Goal: Information Seeking & Learning: Learn about a topic

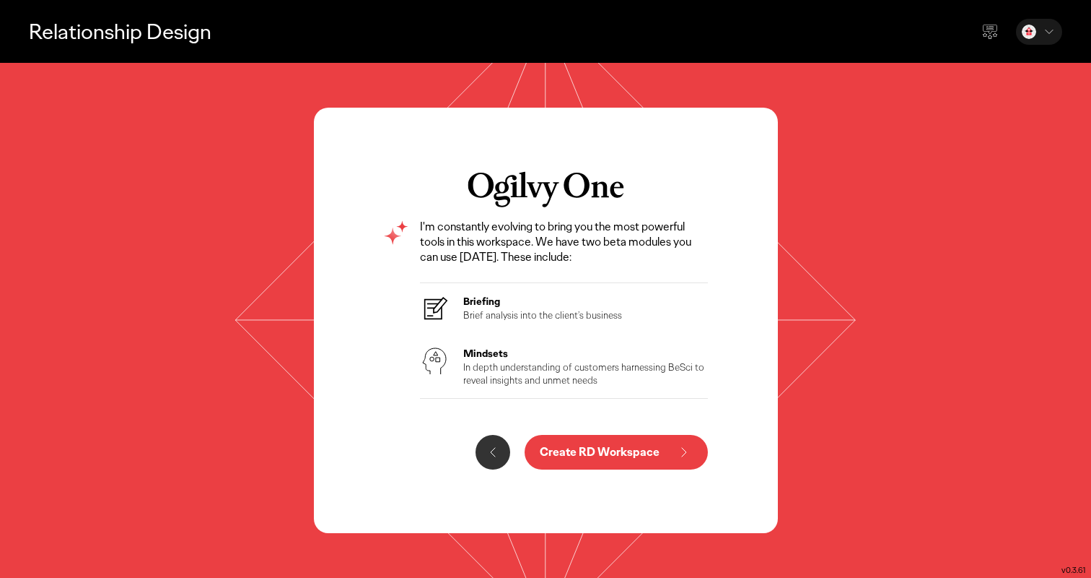
click at [641, 458] on p "Create RD Workspace" at bounding box center [600, 452] width 120 height 12
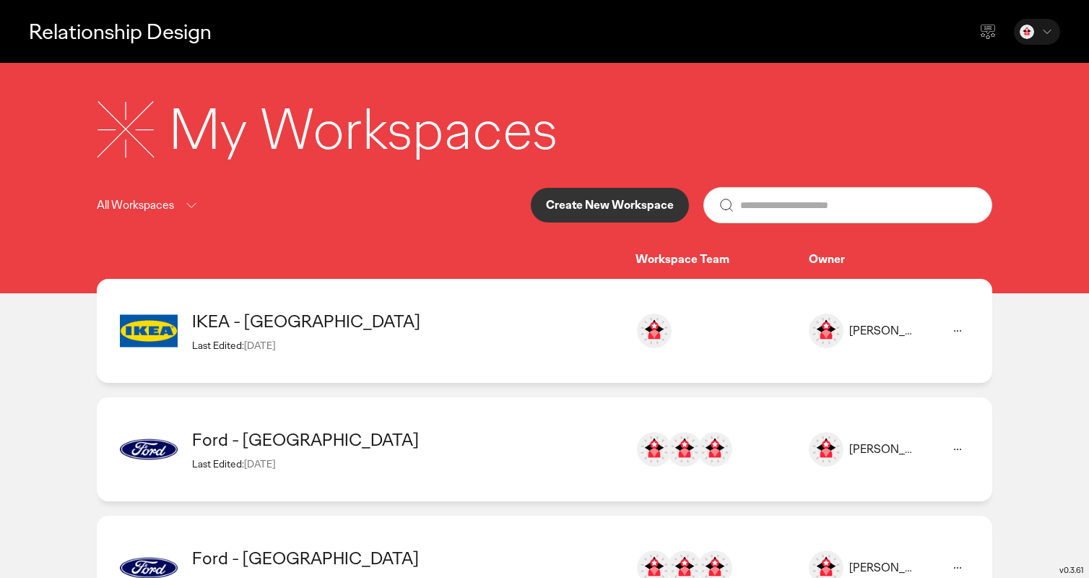
click at [279, 329] on div "IKEA - [GEOGRAPHIC_DATA]" at bounding box center [406, 321] width 429 height 22
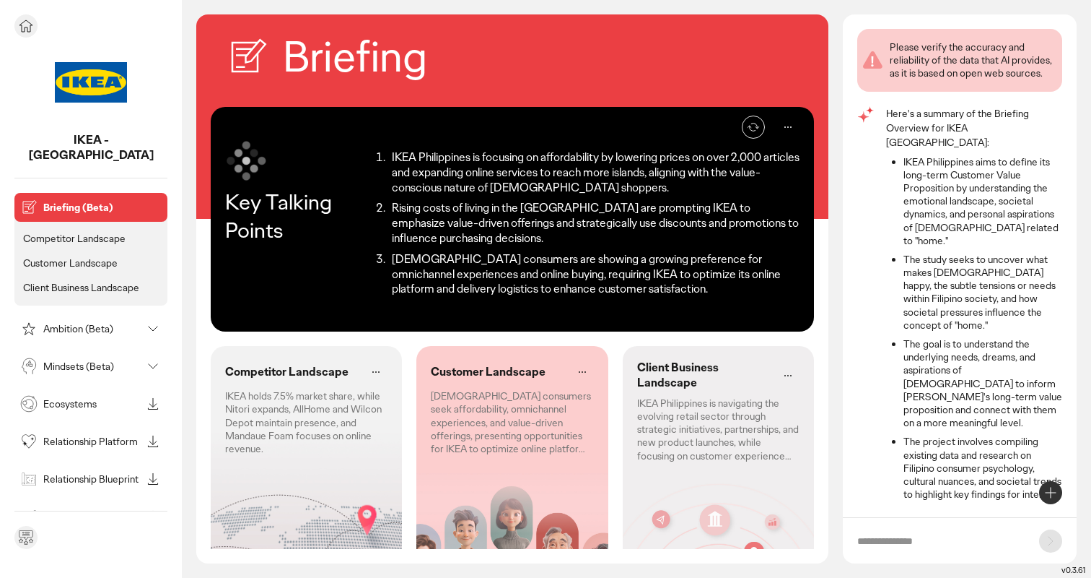
click at [95, 232] on p "Competitor Landscape" at bounding box center [74, 238] width 103 height 13
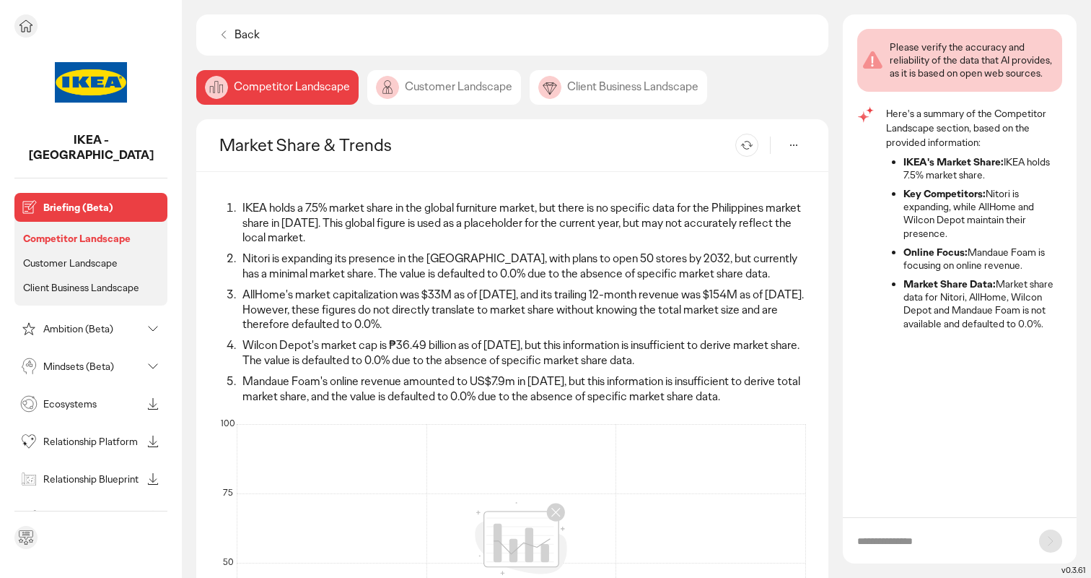
click at [106, 235] on ul "Competitor Landscape Customer Landscape Client Business Landscape" at bounding box center [90, 259] width 153 height 91
click at [102, 258] on ul "Competitor Landscape Customer Landscape Client Business Landscape" at bounding box center [90, 259] width 153 height 91
click at [103, 281] on p "Client Business Landscape" at bounding box center [81, 287] width 116 height 13
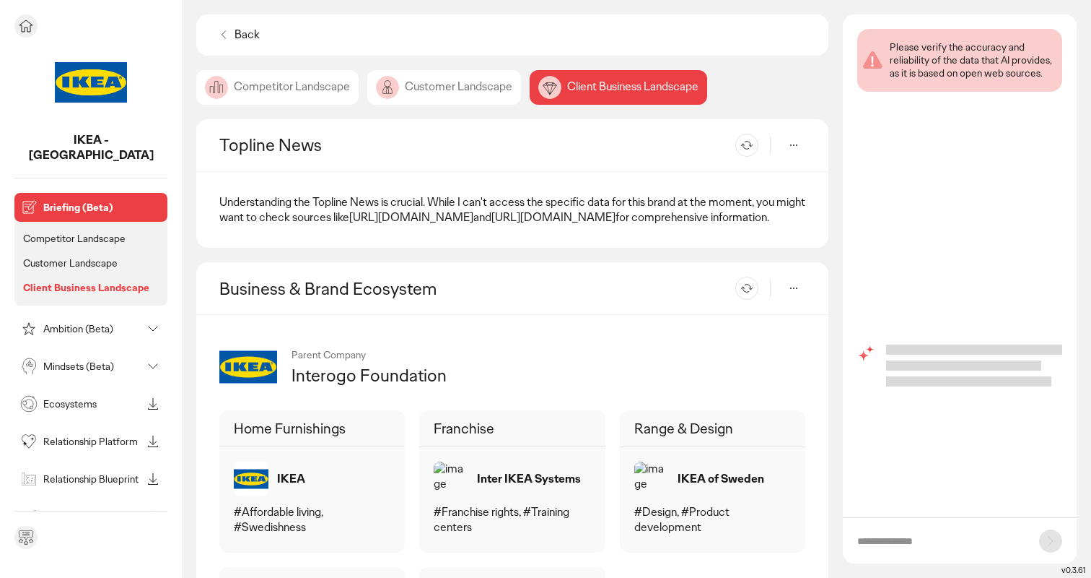
click at [102, 256] on p "Customer Landscape" at bounding box center [70, 262] width 95 height 13
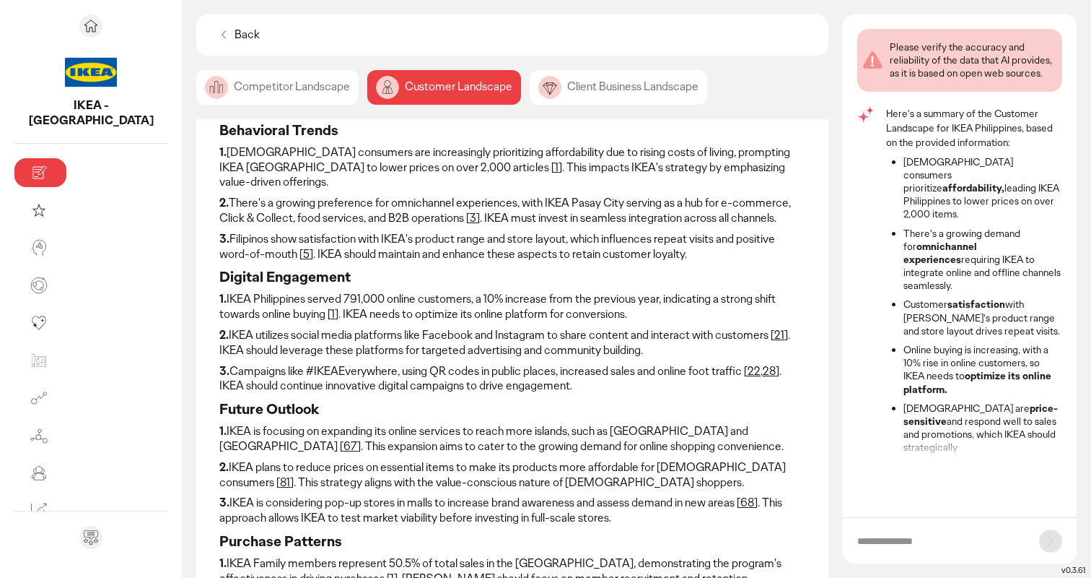
scroll to position [68, 0]
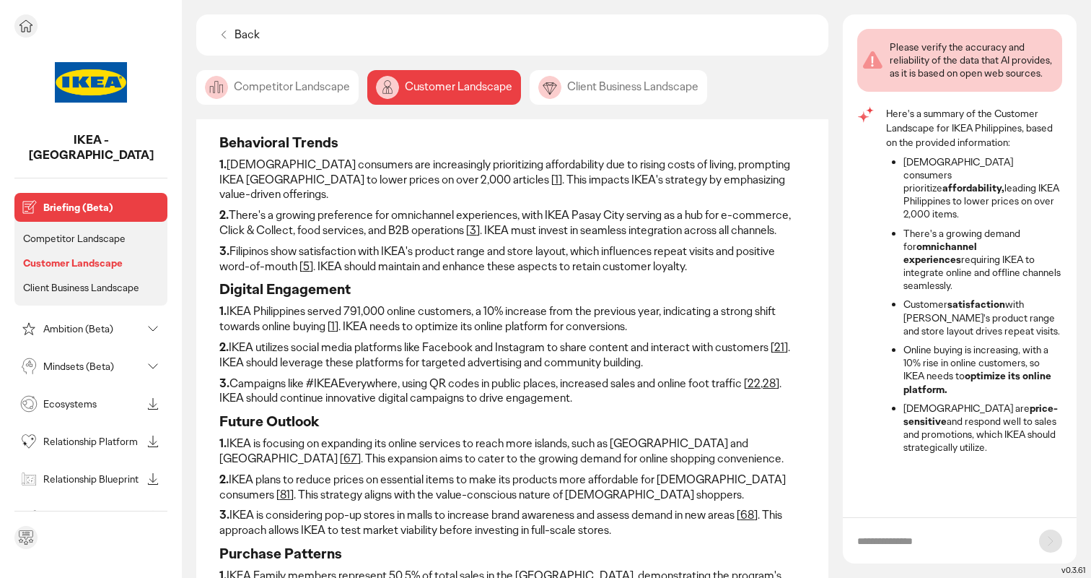
click at [64, 323] on p "Ambition (Beta)" at bounding box center [92, 328] width 98 height 10
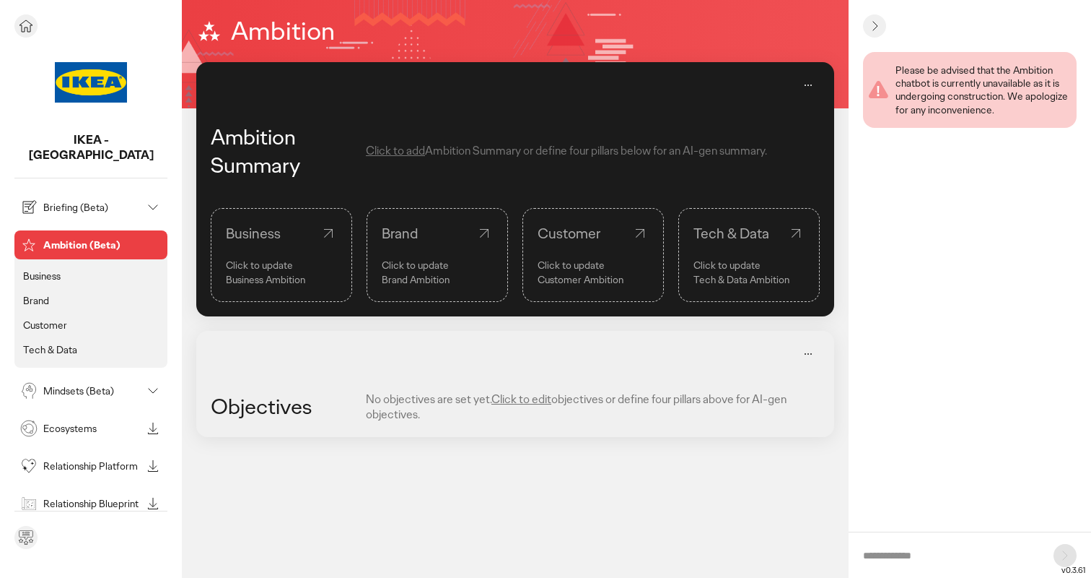
click at [77, 423] on p "Ecosystems" at bounding box center [92, 428] width 98 height 10
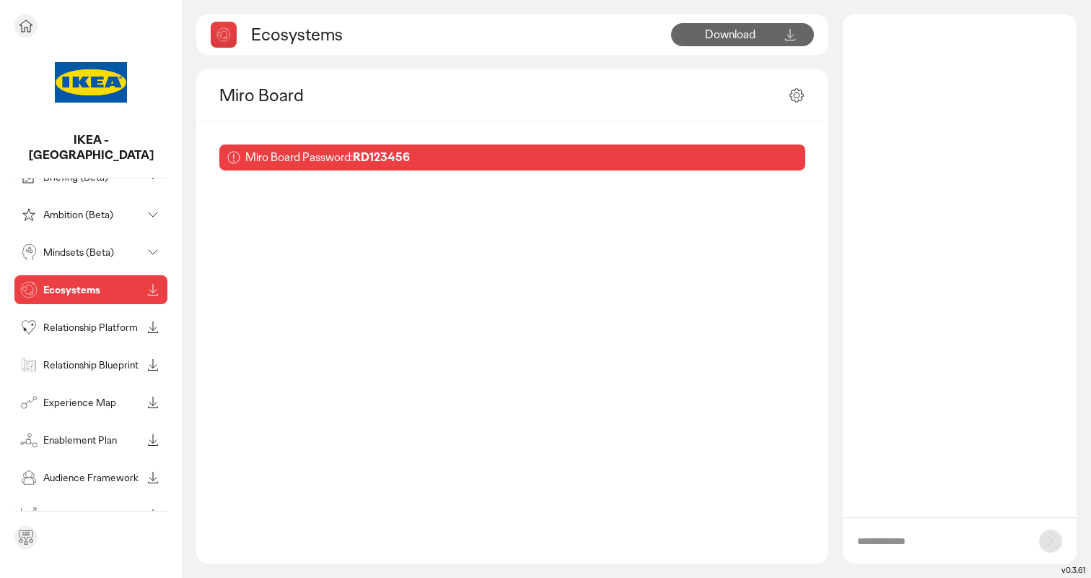
scroll to position [60, 0]
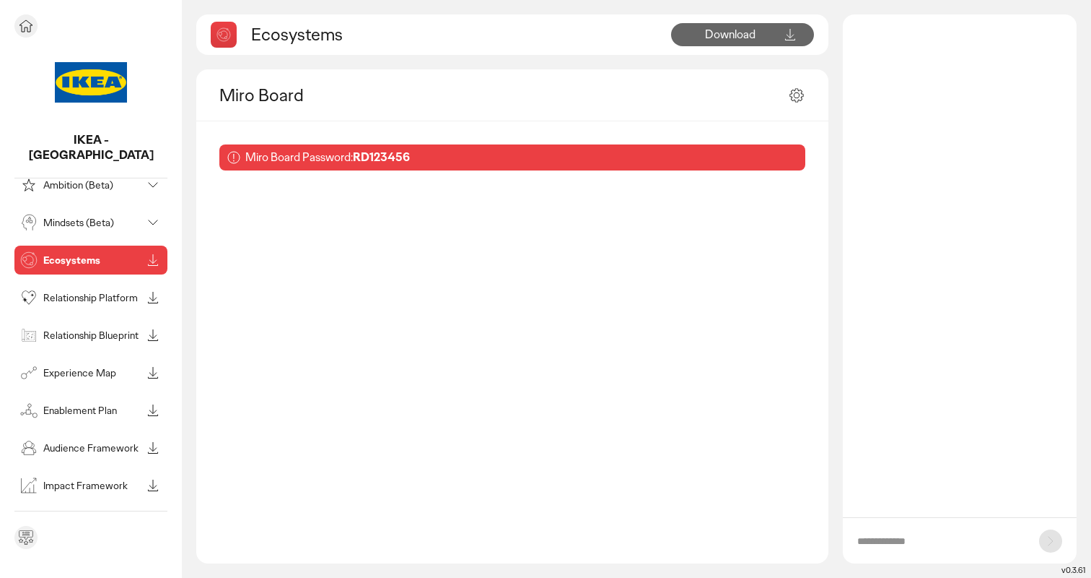
click at [78, 508] on button "See all modules in toolbox" at bounding box center [90, 516] width 153 height 17
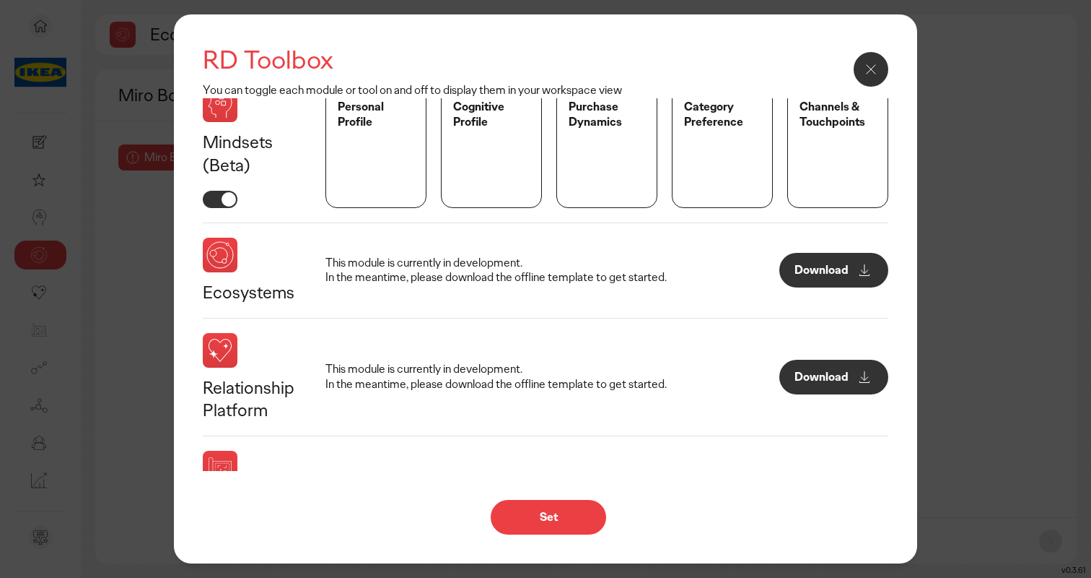
scroll to position [365, 0]
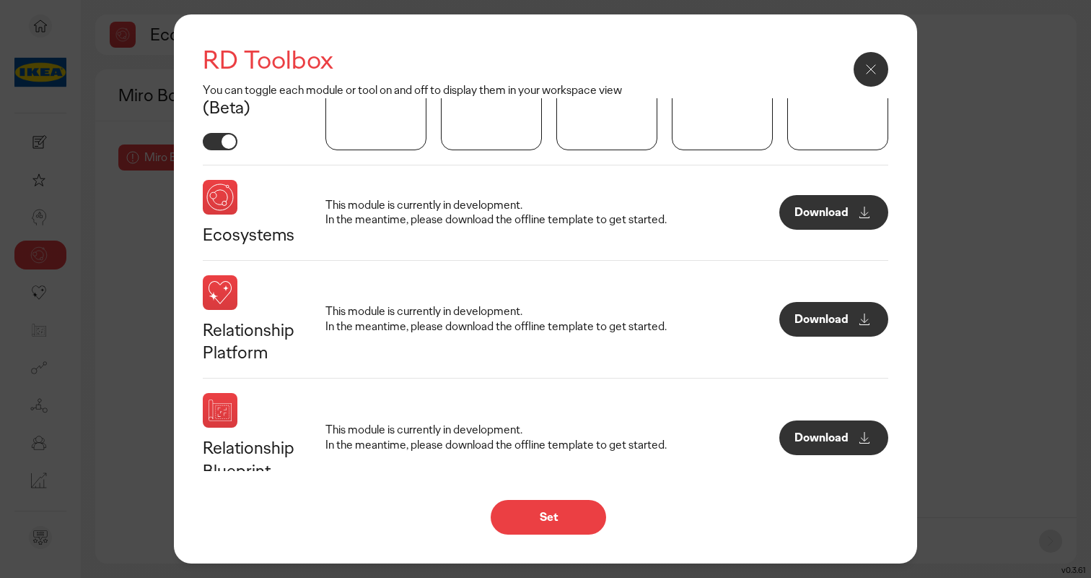
click at [868, 73] on icon at bounding box center [871, 69] width 17 height 17
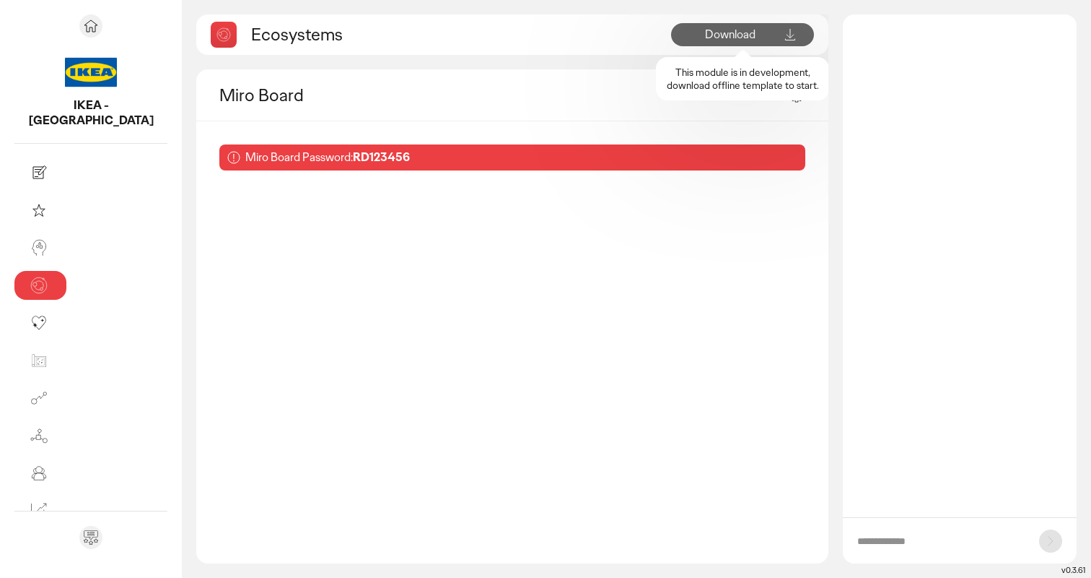
click at [719, 38] on span "Download" at bounding box center [730, 34] width 51 height 15
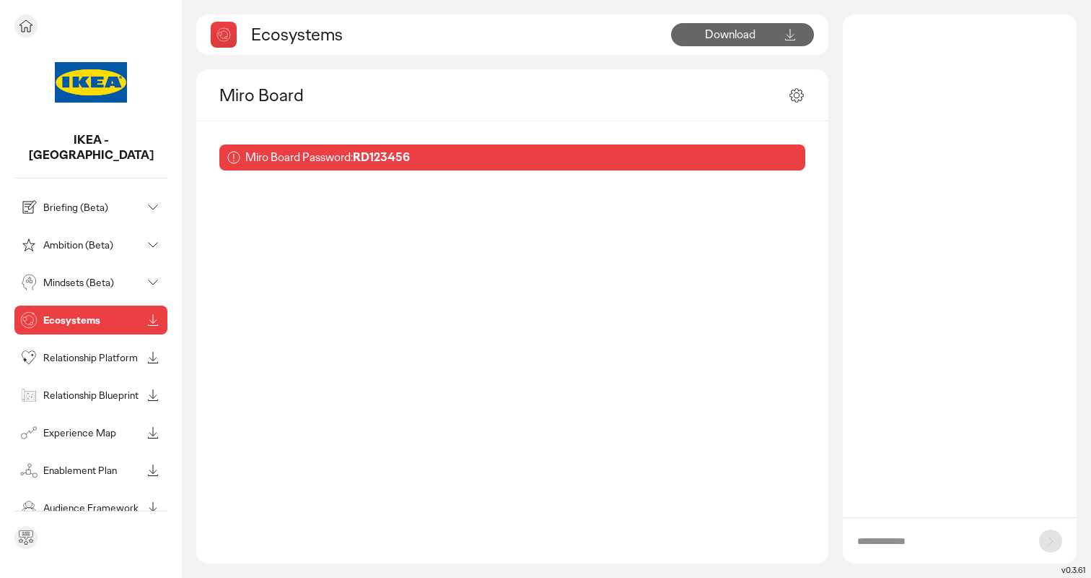
drag, startPoint x: 34, startPoint y: 220, endPoint x: 50, endPoint y: 193, distance: 31.7
click at [50, 193] on div "Briefing (Beta) Ambition (Beta) Mindsets (Beta) Ecosystems Relationship Platfor…" at bounding box center [90, 376] width 153 height 367
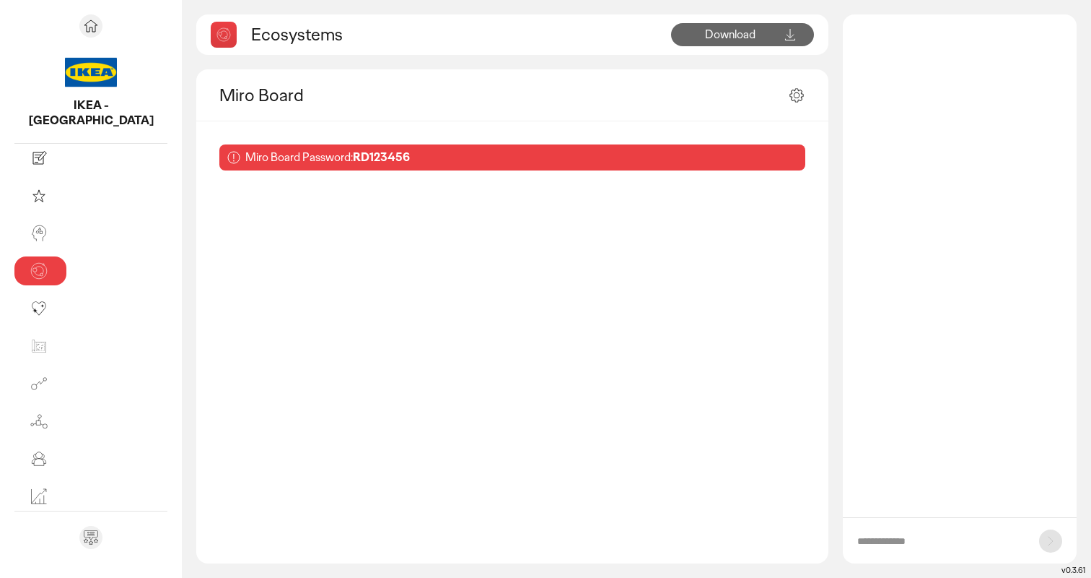
scroll to position [0, 0]
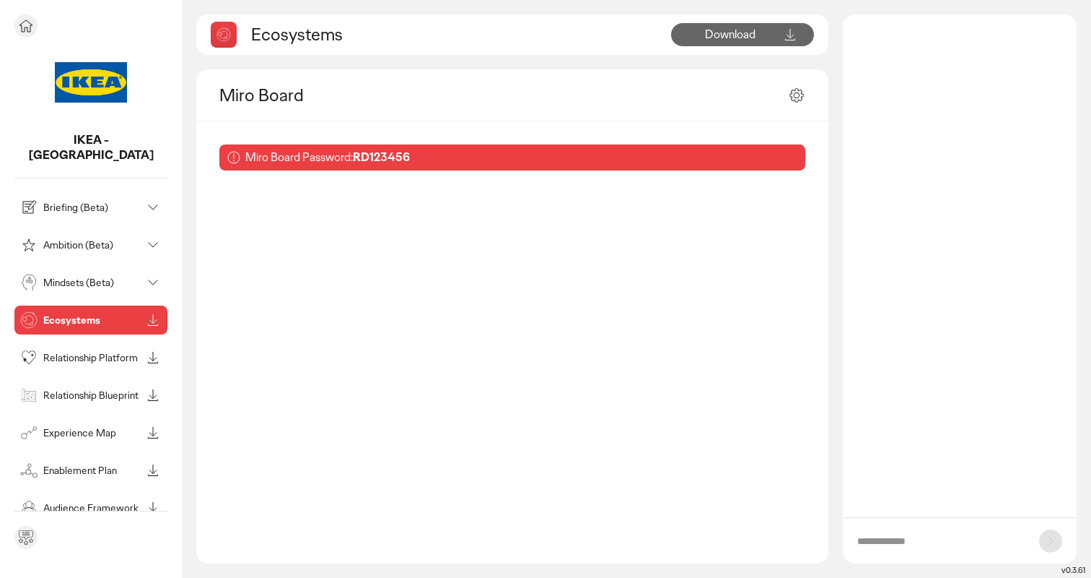
click at [122, 240] on p "Ambition (Beta)" at bounding box center [92, 245] width 98 height 10
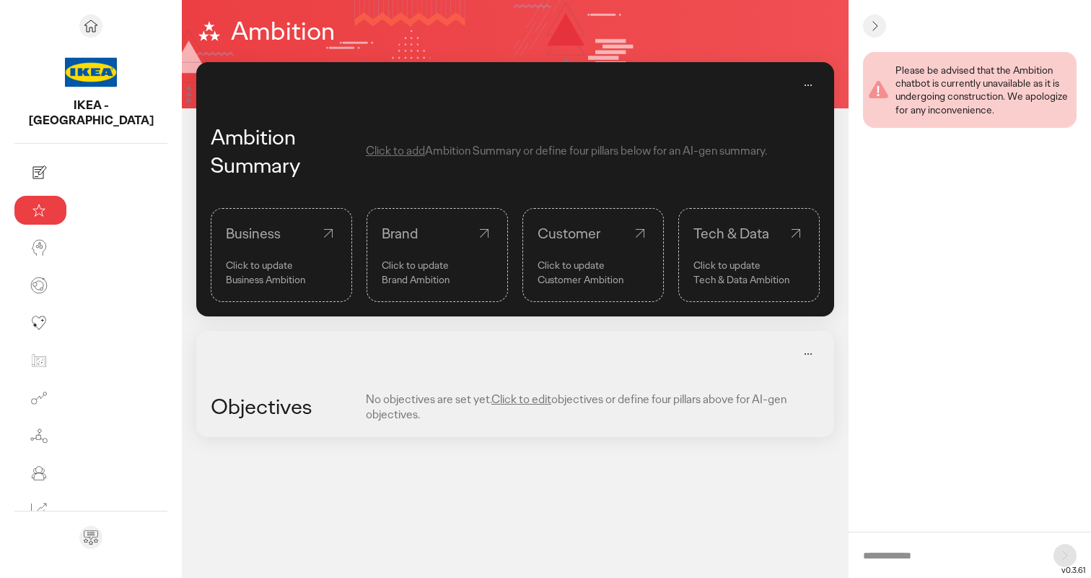
click at [492, 406] on span "Click to edit" at bounding box center [522, 398] width 60 height 15
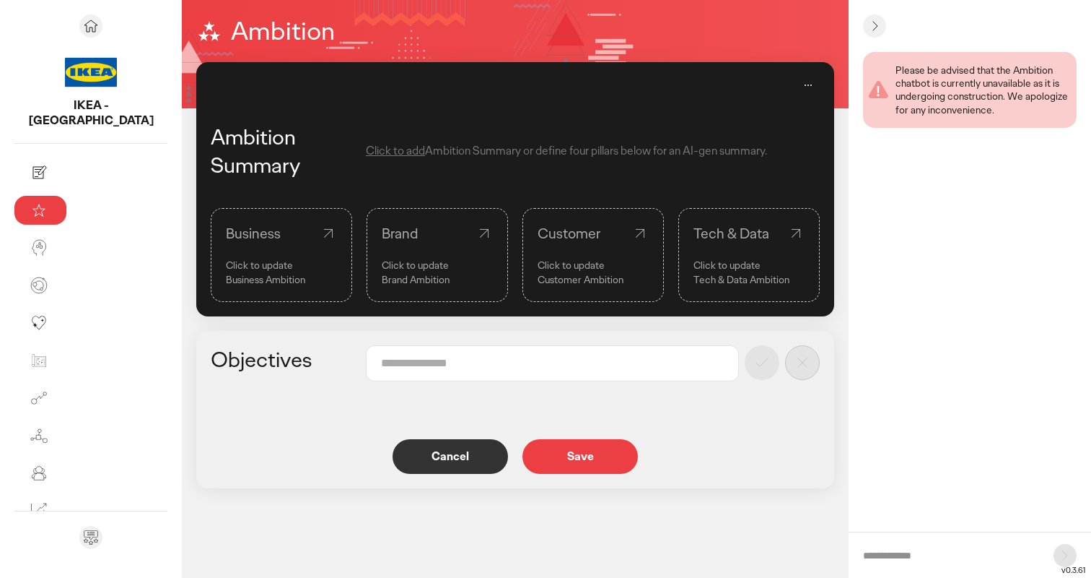
click at [408, 461] on p "Cancel" at bounding box center [450, 456] width 85 height 12
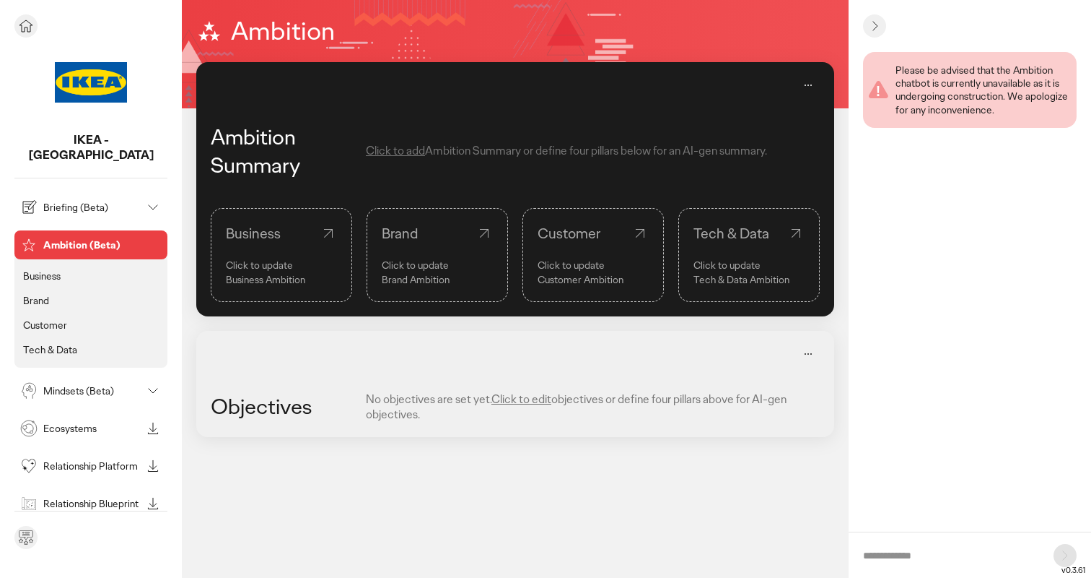
click at [53, 202] on p "Briefing (Beta)" at bounding box center [92, 207] width 98 height 10
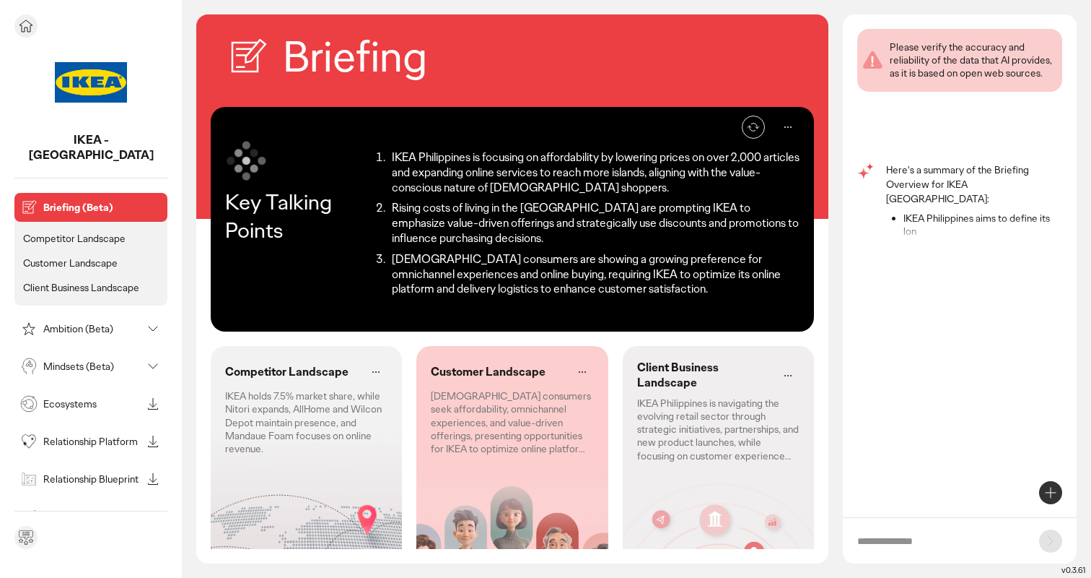
click at [97, 256] on p "Customer Landscape" at bounding box center [70, 262] width 95 height 13
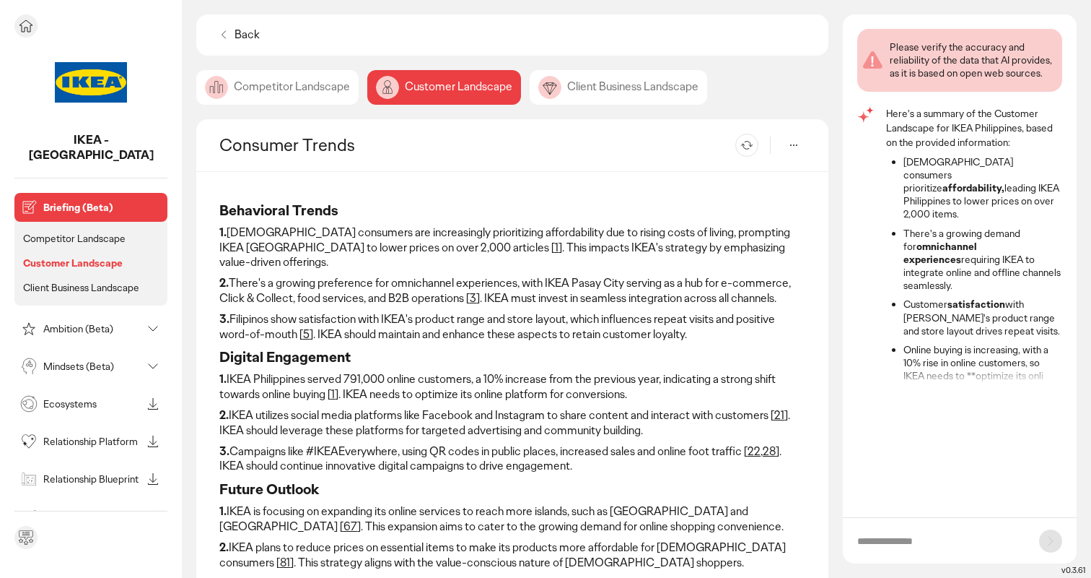
click at [115, 322] on div "Ambition (Beta)" at bounding box center [79, 328] width 124 height 23
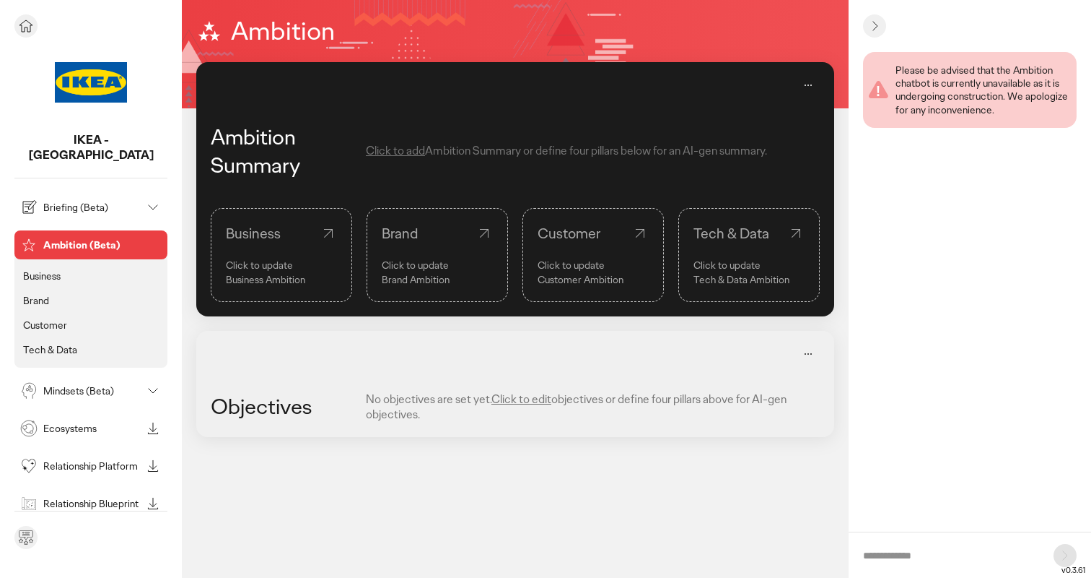
scroll to position [25, 0]
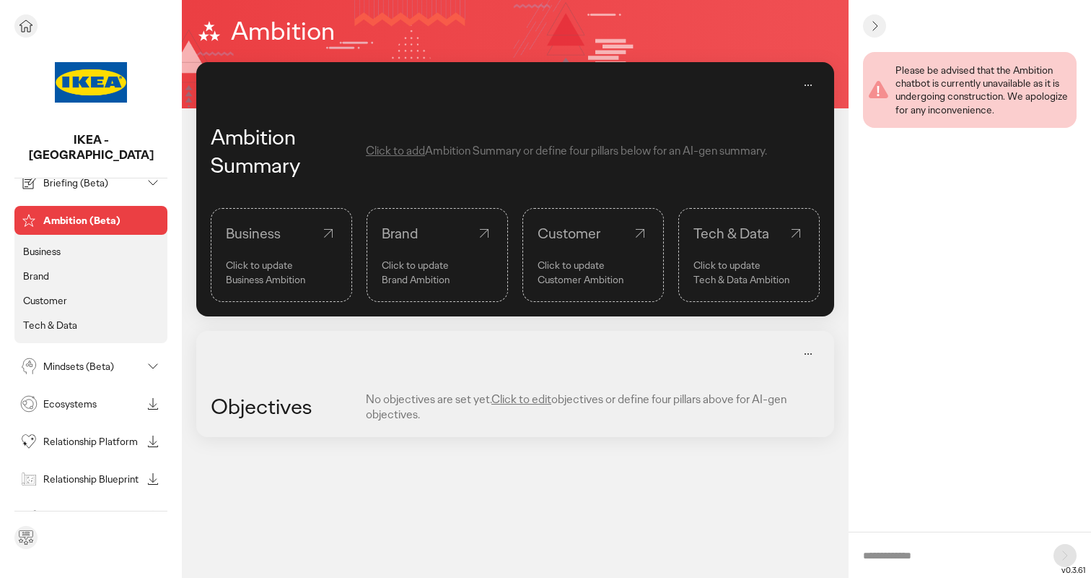
click at [62, 242] on li "Business" at bounding box center [90, 251] width 141 height 19
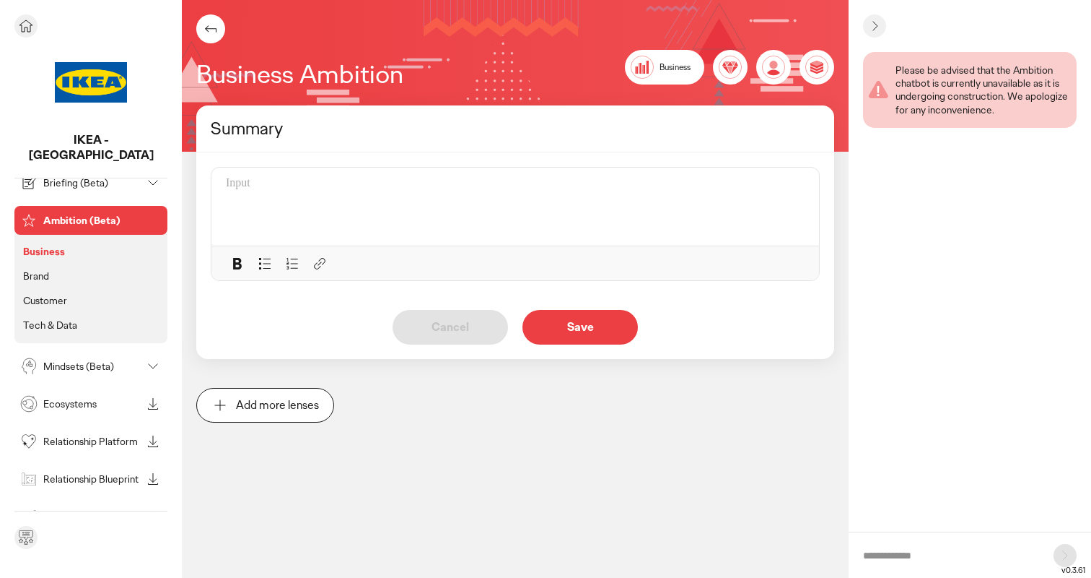
click at [41, 245] on p "Business" at bounding box center [44, 251] width 42 height 13
click at [51, 245] on p "Business" at bounding box center [44, 251] width 42 height 13
click at [45, 269] on p "Brand" at bounding box center [36, 275] width 26 height 13
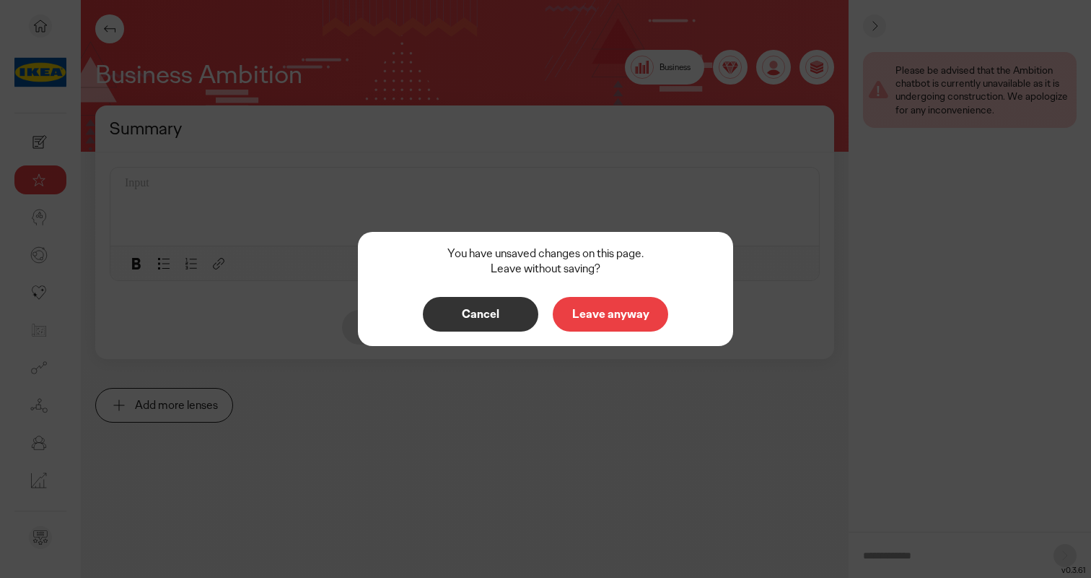
click at [648, 301] on button "Leave anyway" at bounding box center [611, 314] width 116 height 35
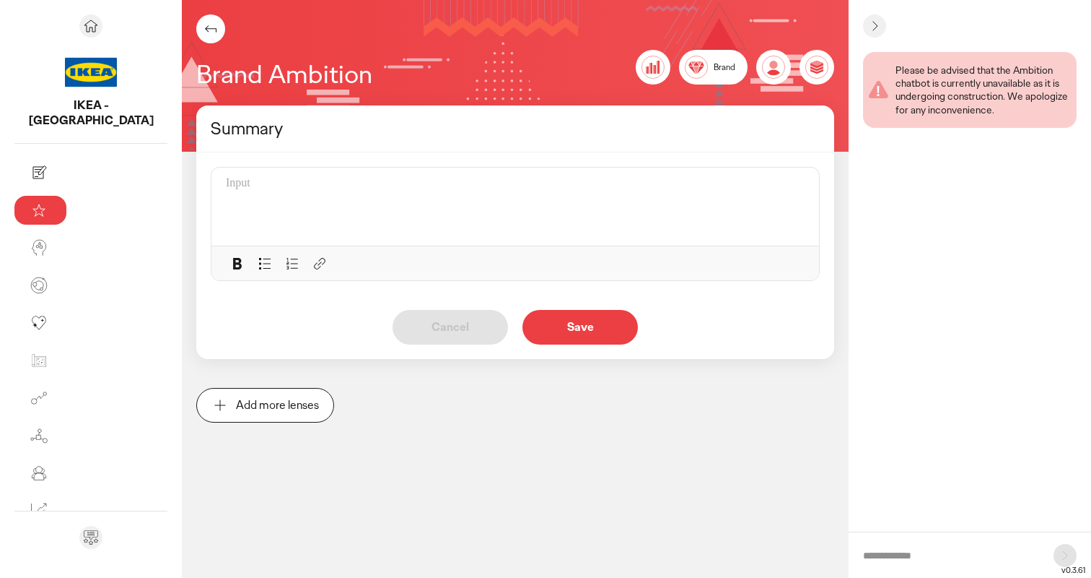
click at [718, 69] on span "Brand" at bounding box center [725, 68] width 22 height 12
click at [783, 67] on icon at bounding box center [773, 67] width 23 height 23
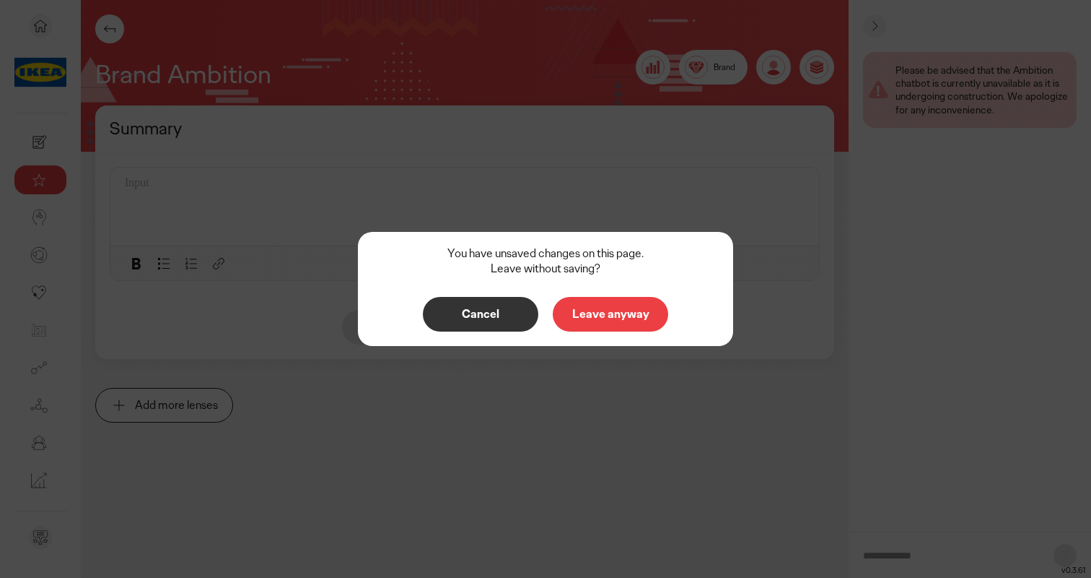
click at [430, 315] on button "Cancel" at bounding box center [481, 314] width 116 height 35
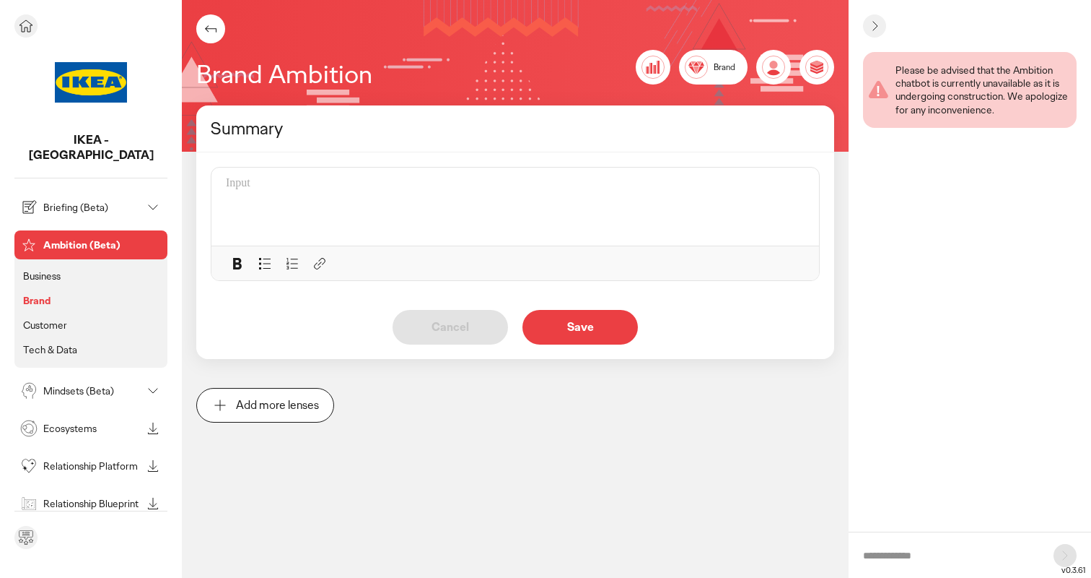
click at [56, 318] on p "Customer" at bounding box center [45, 324] width 44 height 13
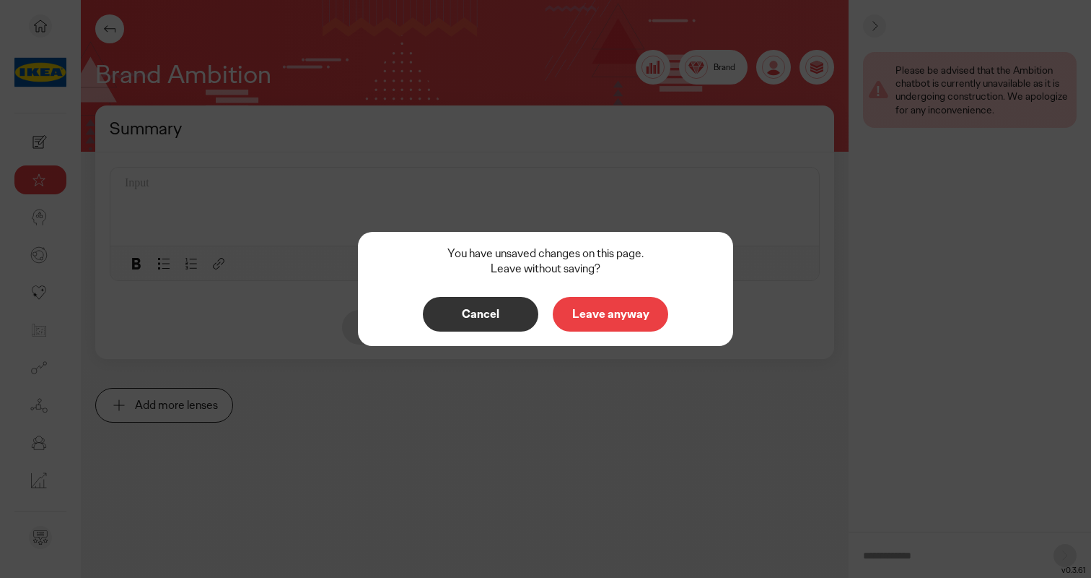
click at [661, 313] on button "Leave anyway" at bounding box center [611, 314] width 116 height 35
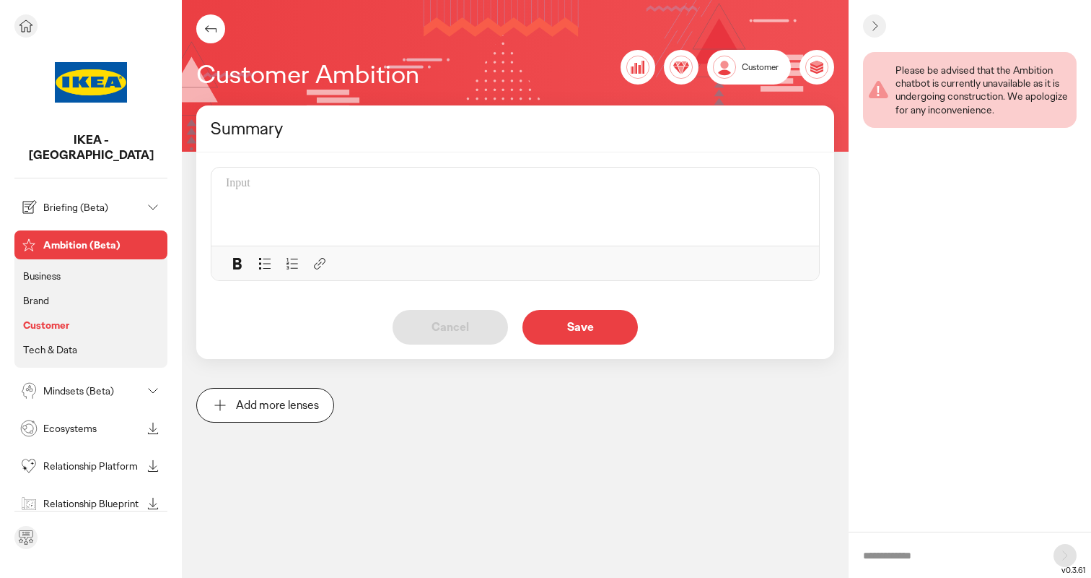
click at [39, 343] on p "Tech & Data" at bounding box center [50, 349] width 54 height 13
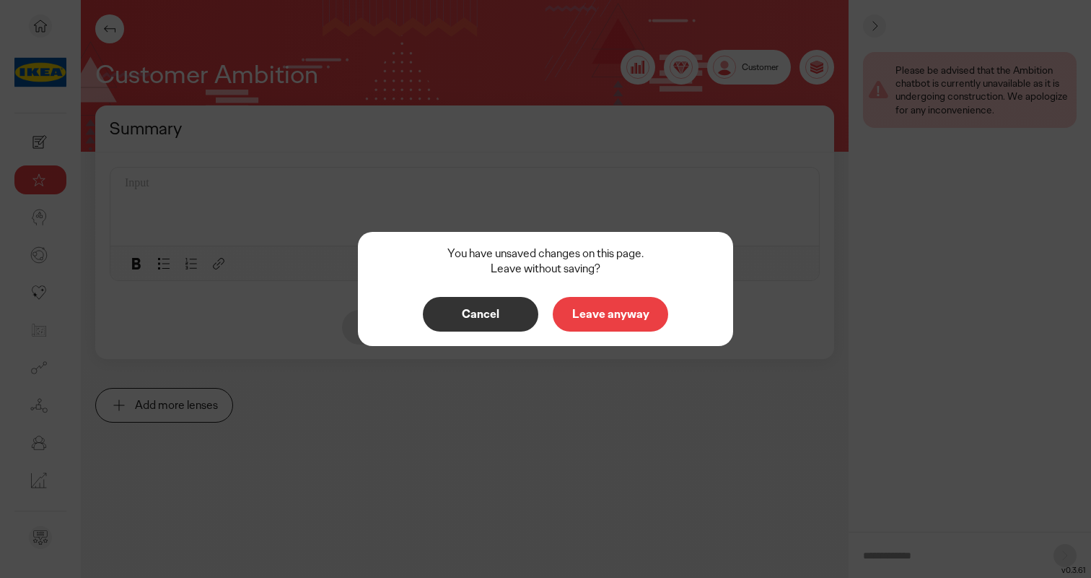
click at [599, 324] on button "Leave anyway" at bounding box center [611, 314] width 116 height 35
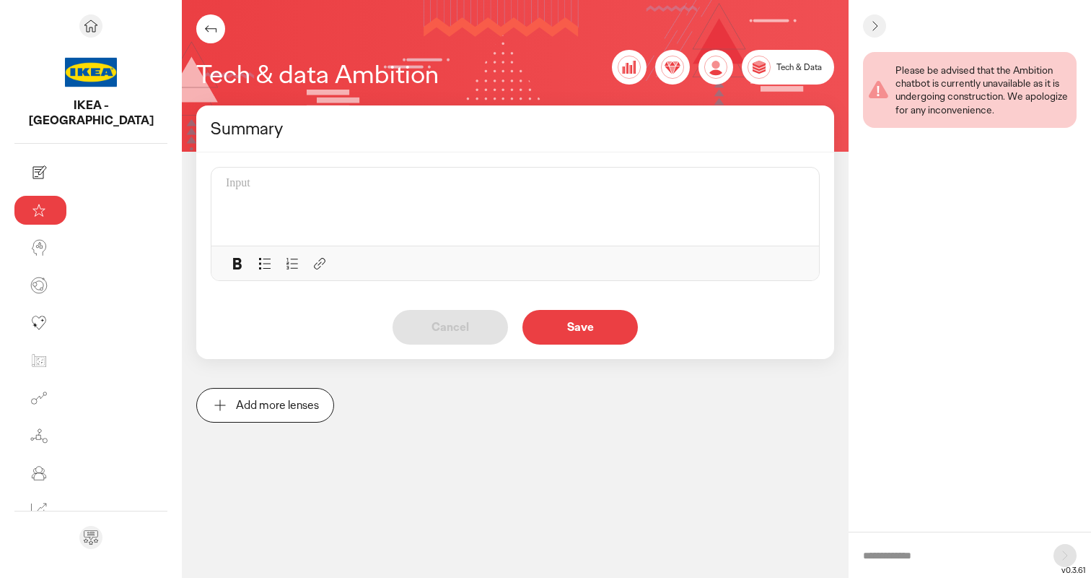
click at [634, 69] on icon at bounding box center [634, 67] width 3 height 13
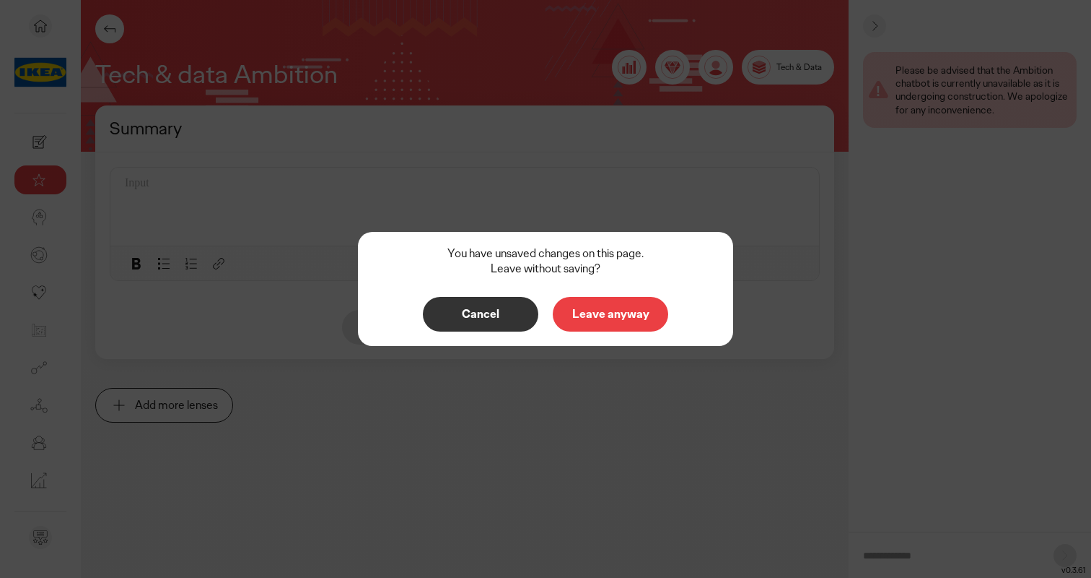
click at [616, 304] on button "Leave anyway" at bounding box center [611, 314] width 116 height 35
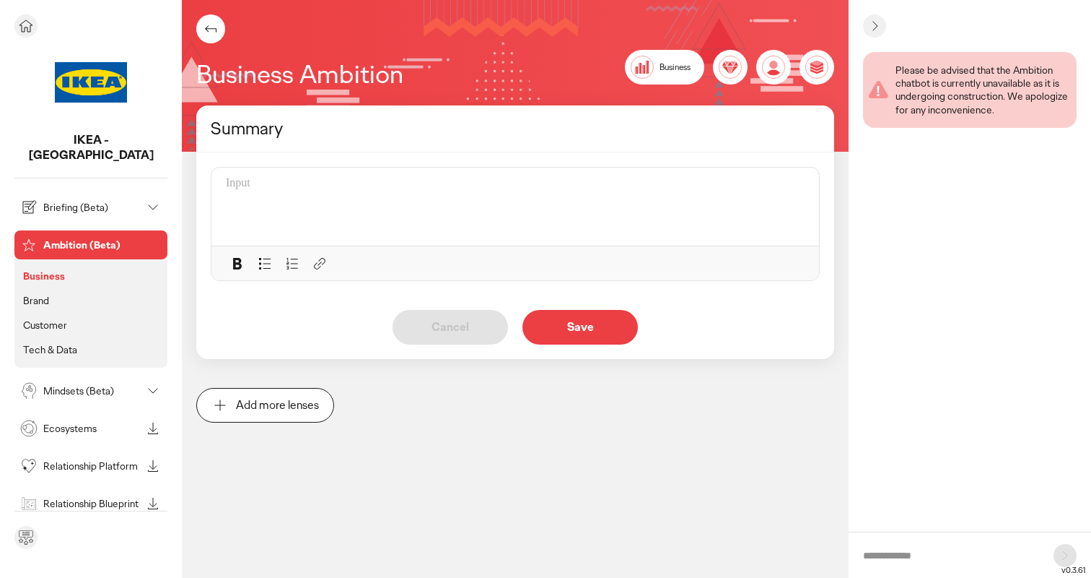
click at [66, 385] on p "Mindsets (Beta)" at bounding box center [92, 390] width 98 height 10
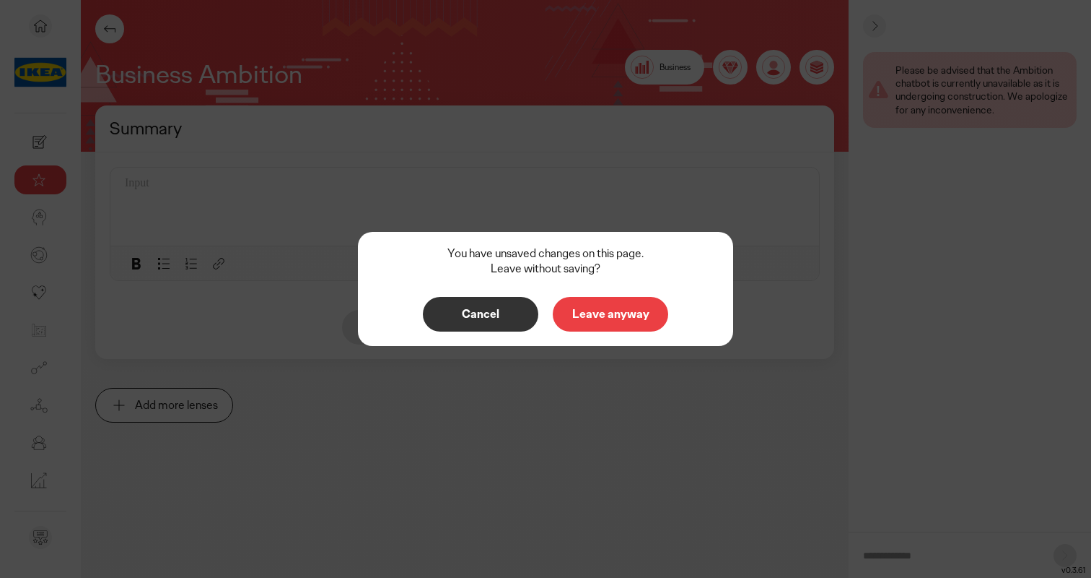
click at [583, 320] on p "Leave anyway" at bounding box center [610, 314] width 85 height 12
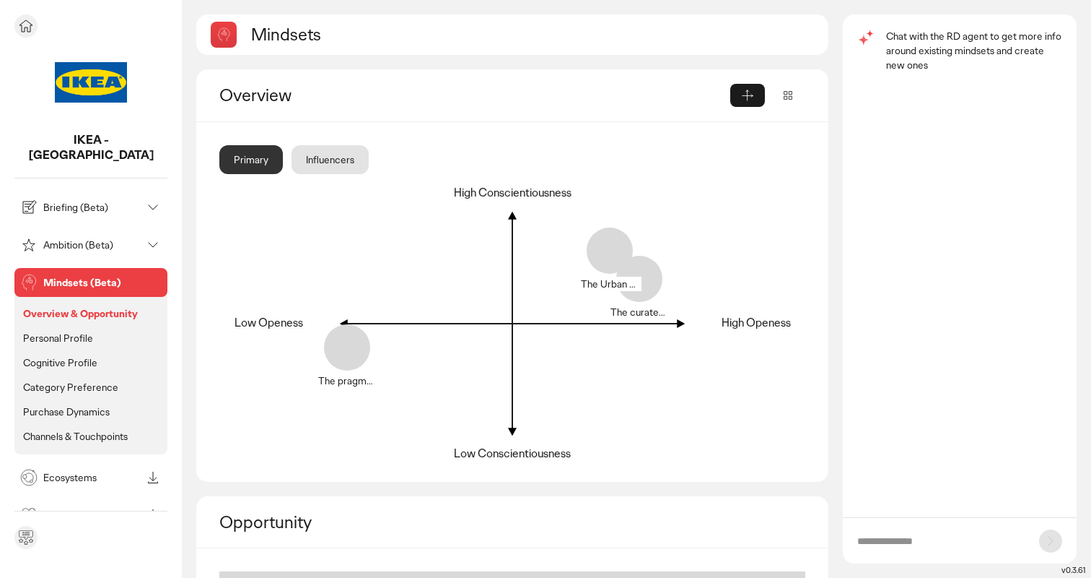
click at [56, 240] on p "Ambition (Beta)" at bounding box center [92, 245] width 98 height 10
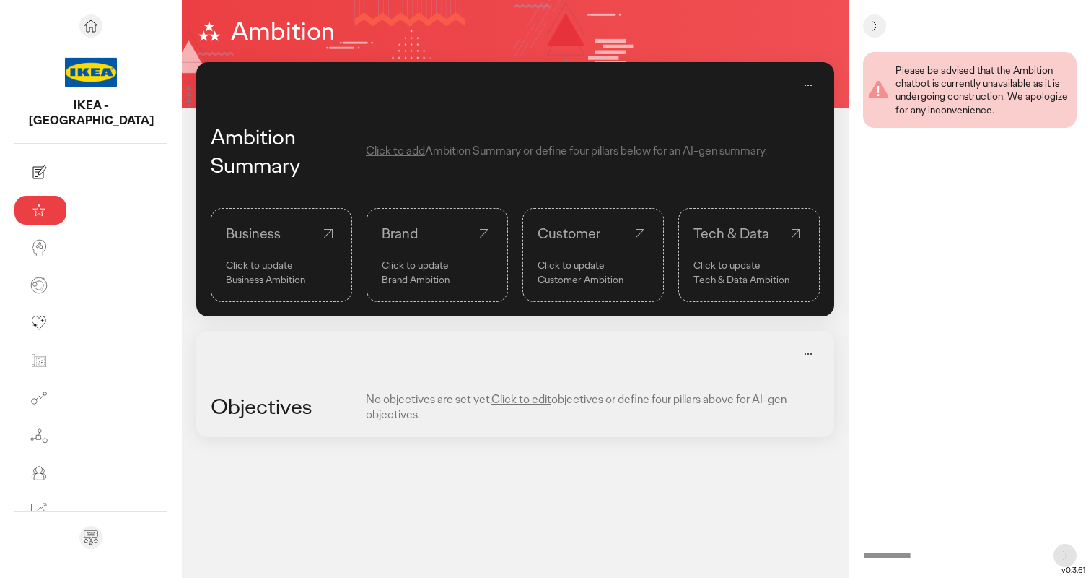
click at [226, 280] on p "Business Ambition" at bounding box center [281, 279] width 111 height 14
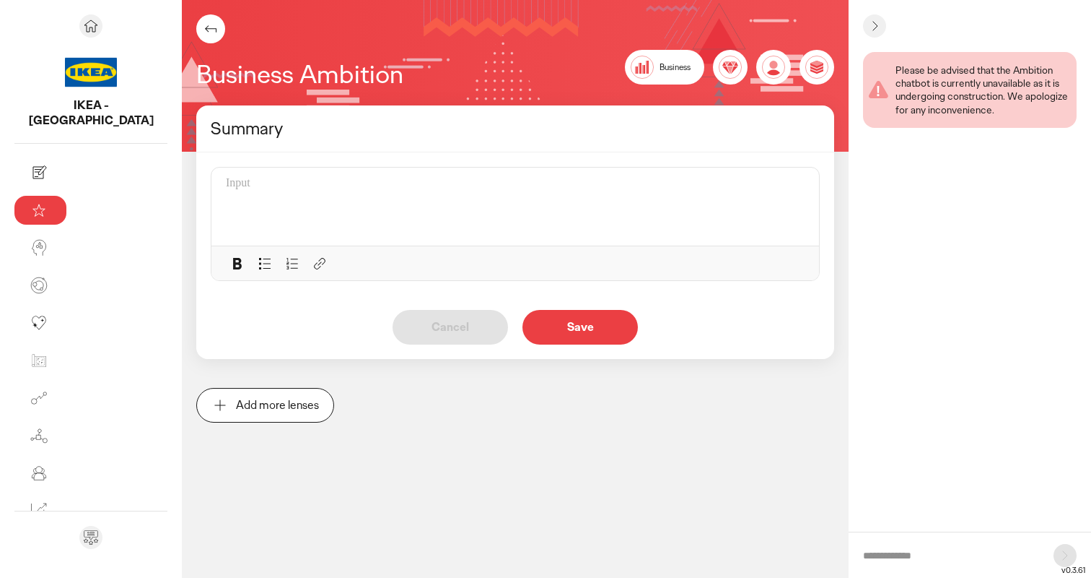
click at [196, 36] on div at bounding box center [210, 28] width 29 height 29
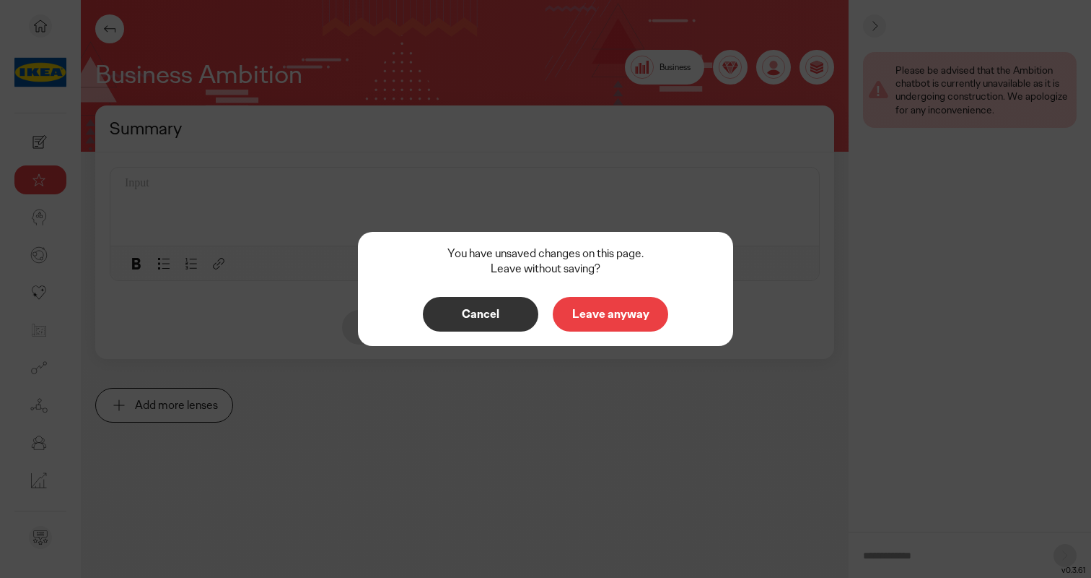
click at [597, 330] on button "Leave anyway" at bounding box center [611, 314] width 116 height 35
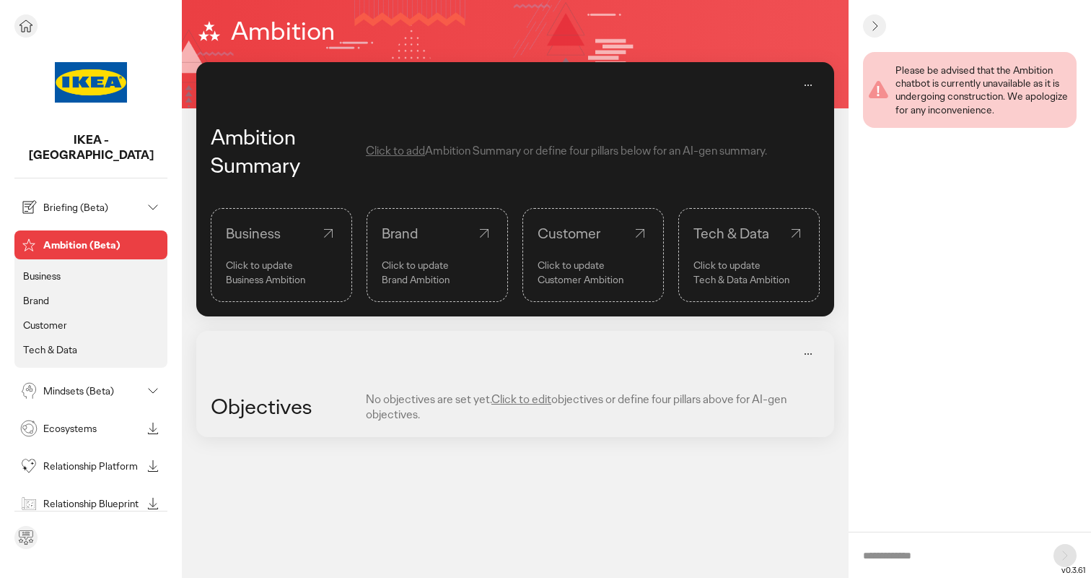
click at [71, 343] on p "Tech & Data" at bounding box center [50, 349] width 54 height 13
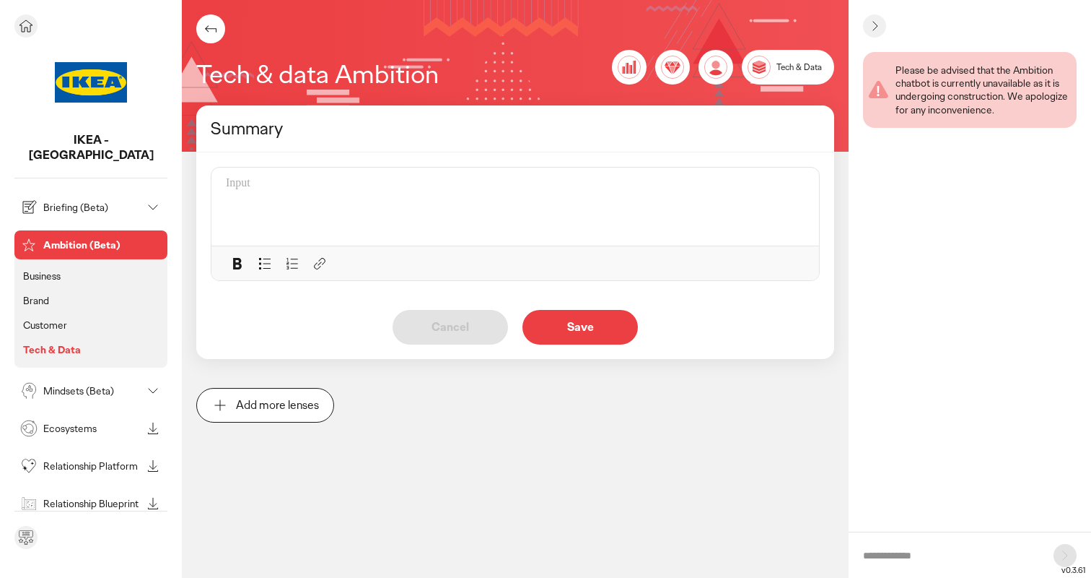
click at [73, 385] on p "Mindsets (Beta)" at bounding box center [92, 390] width 98 height 10
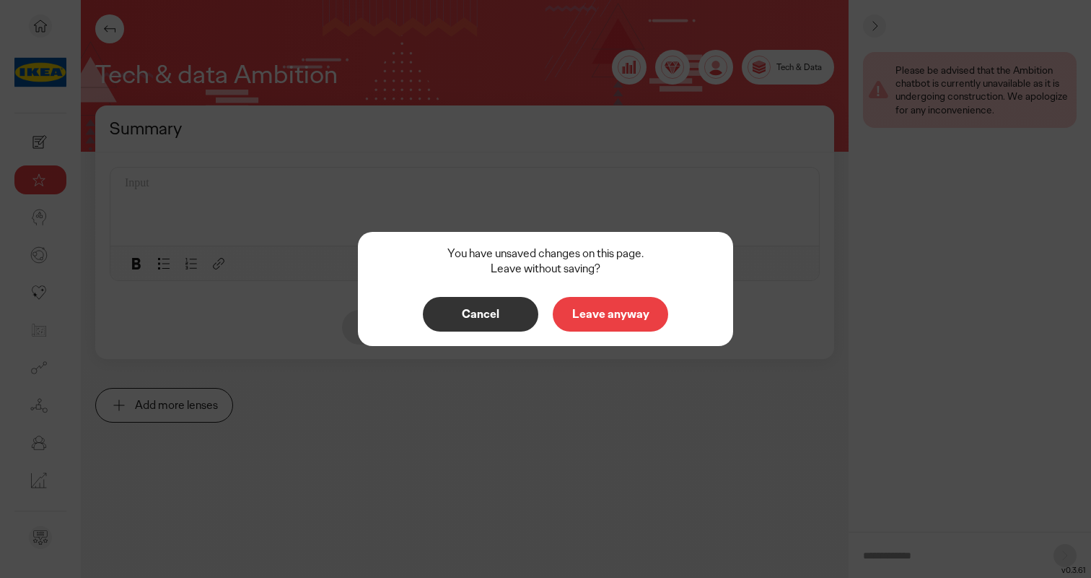
click at [620, 322] on button "Leave anyway" at bounding box center [611, 314] width 116 height 35
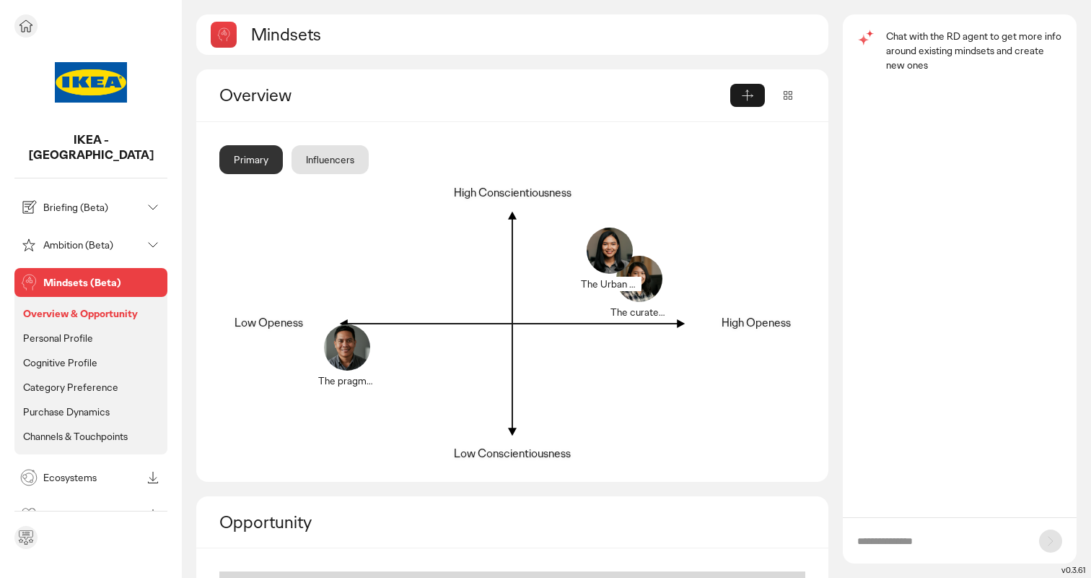
scroll to position [196, 0]
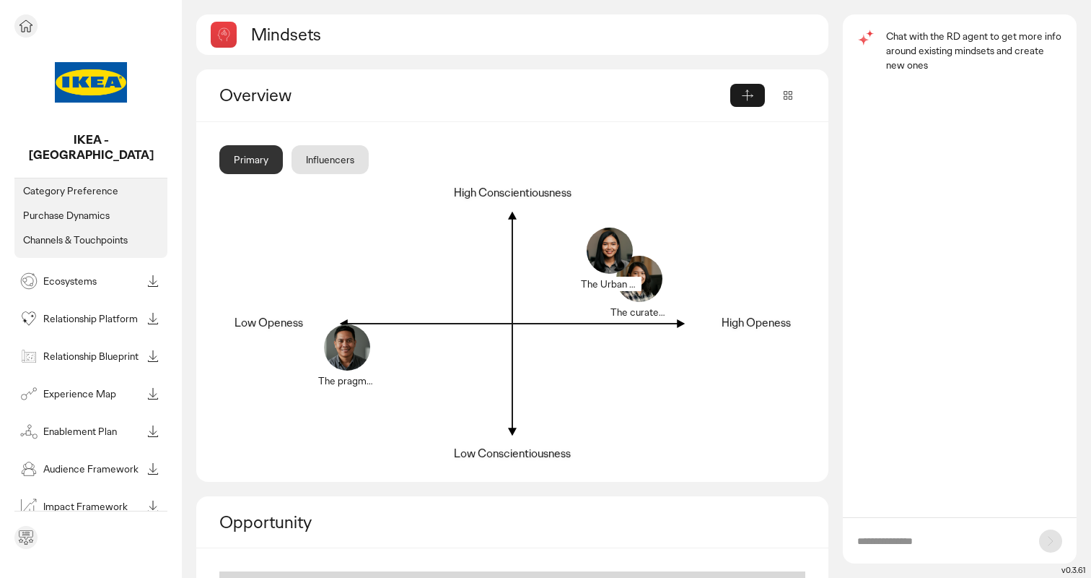
click at [71, 357] on div "Briefing (Beta) Ambition (Beta) Mindsets (Beta) Overview & Opportunity Personal…" at bounding box center [90, 258] width 153 height 524
click at [75, 351] on p "Relationship Blueprint" at bounding box center [92, 356] width 98 height 10
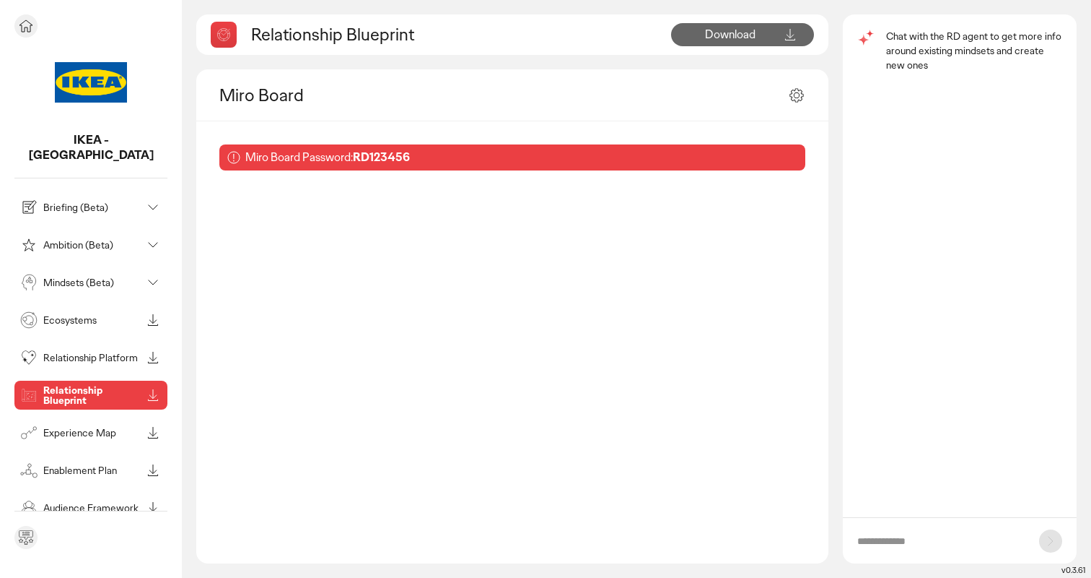
click at [103, 418] on div "Experience Map" at bounding box center [90, 432] width 153 height 29
click at [108, 427] on p "Experience Map" at bounding box center [92, 432] width 98 height 10
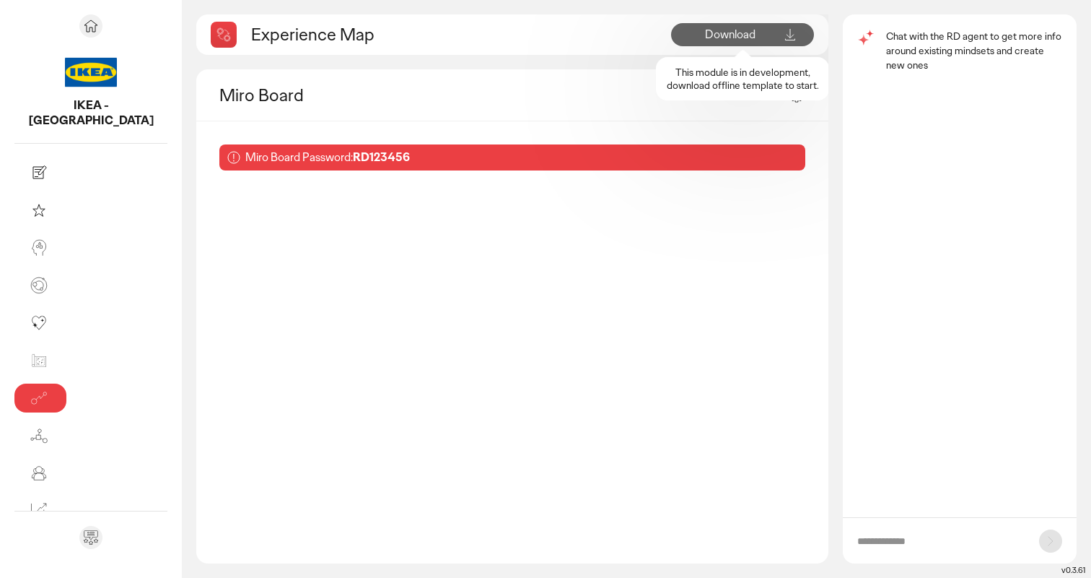
click at [790, 30] on icon at bounding box center [790, 34] width 17 height 17
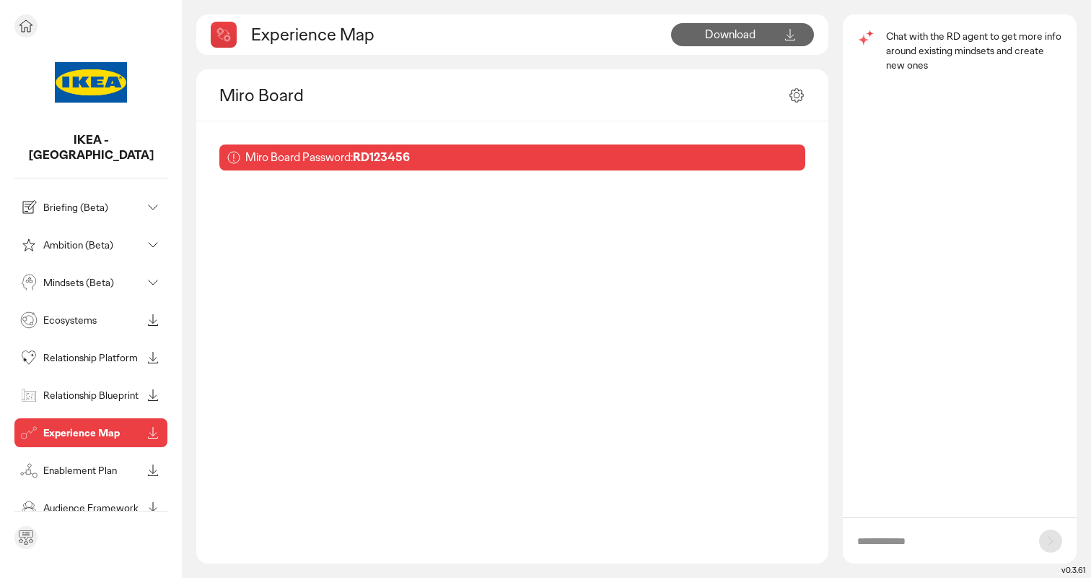
click at [91, 202] on p "Briefing (Beta)" at bounding box center [92, 207] width 98 height 10
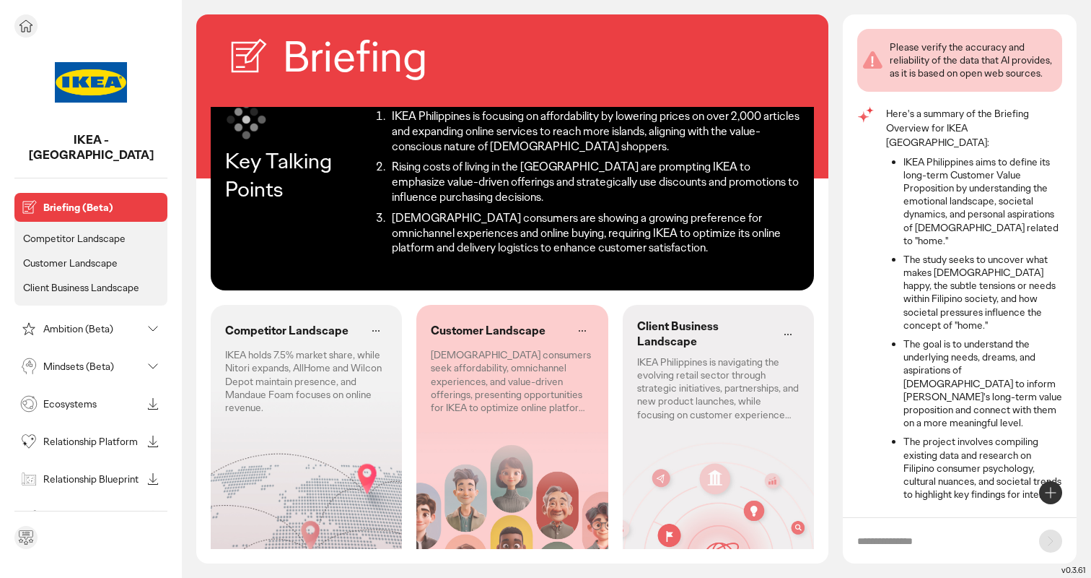
click at [96, 361] on p "Mindsets (Beta)" at bounding box center [92, 366] width 98 height 10
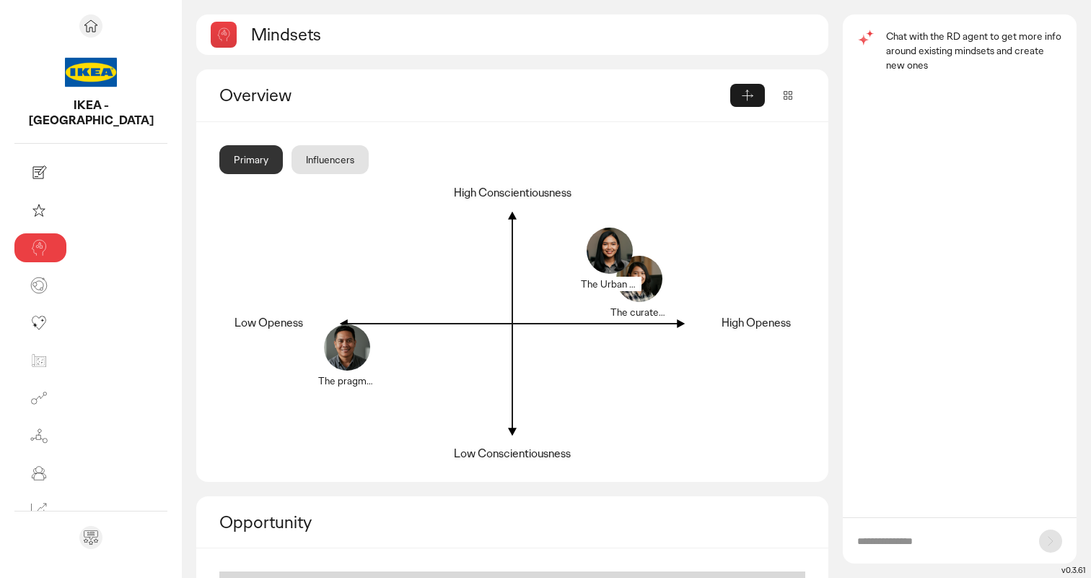
scroll to position [83, 0]
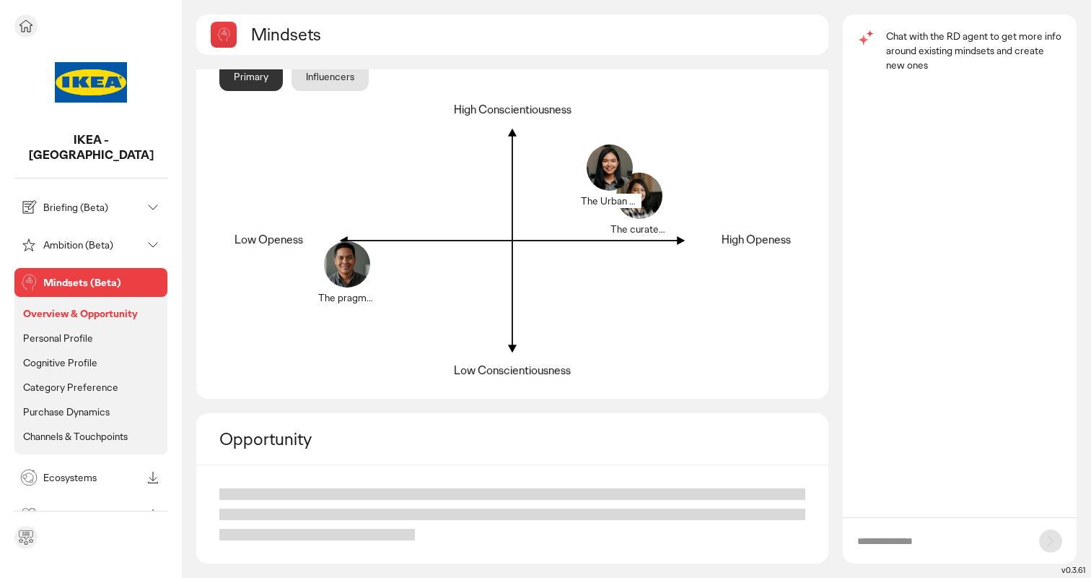
click at [34, 236] on icon at bounding box center [28, 244] width 17 height 17
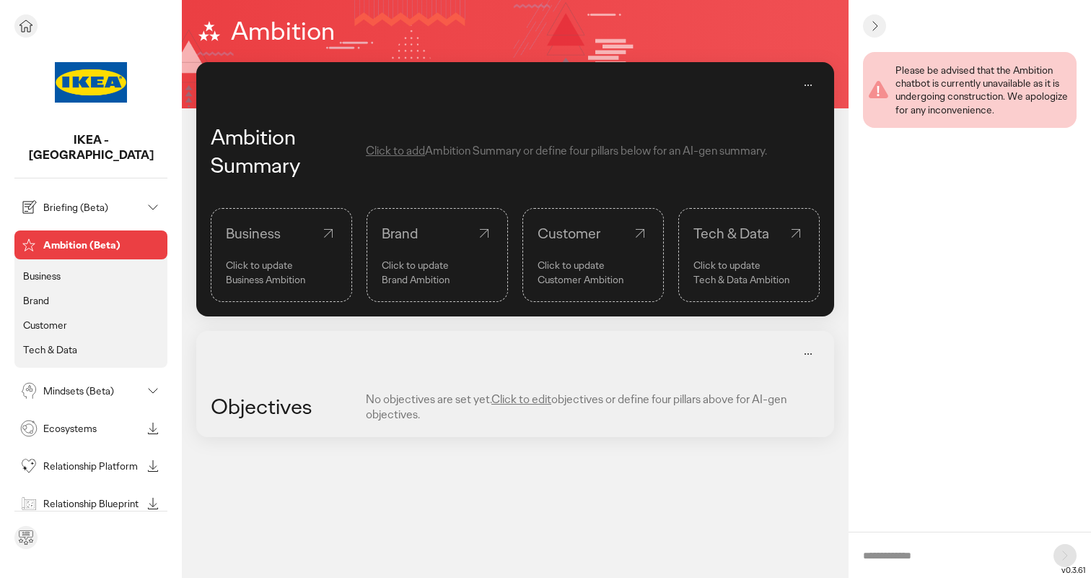
click at [49, 269] on p "Business" at bounding box center [42, 275] width 38 height 13
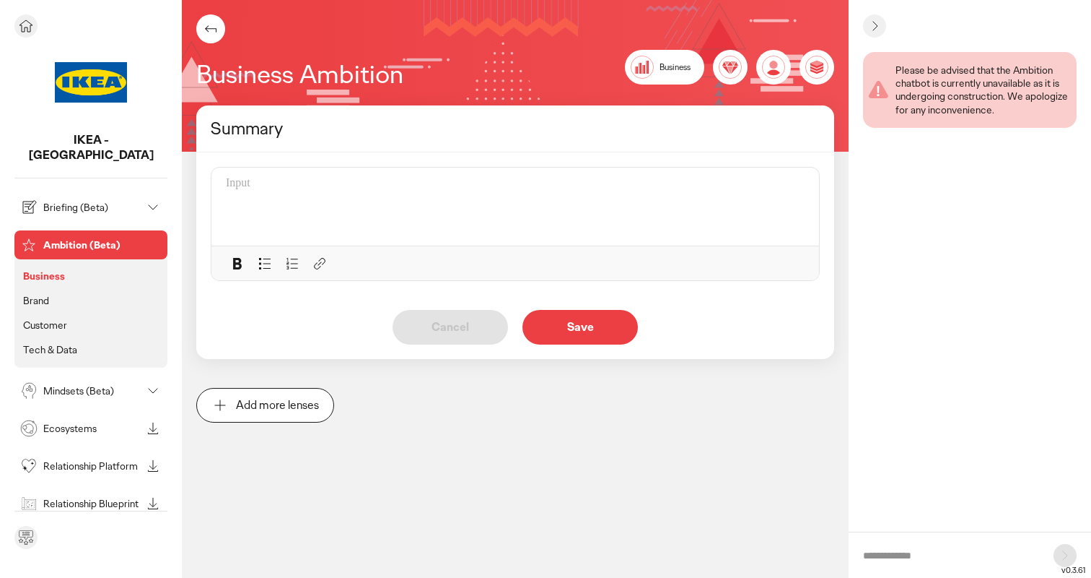
click at [48, 294] on p "Brand" at bounding box center [36, 300] width 26 height 13
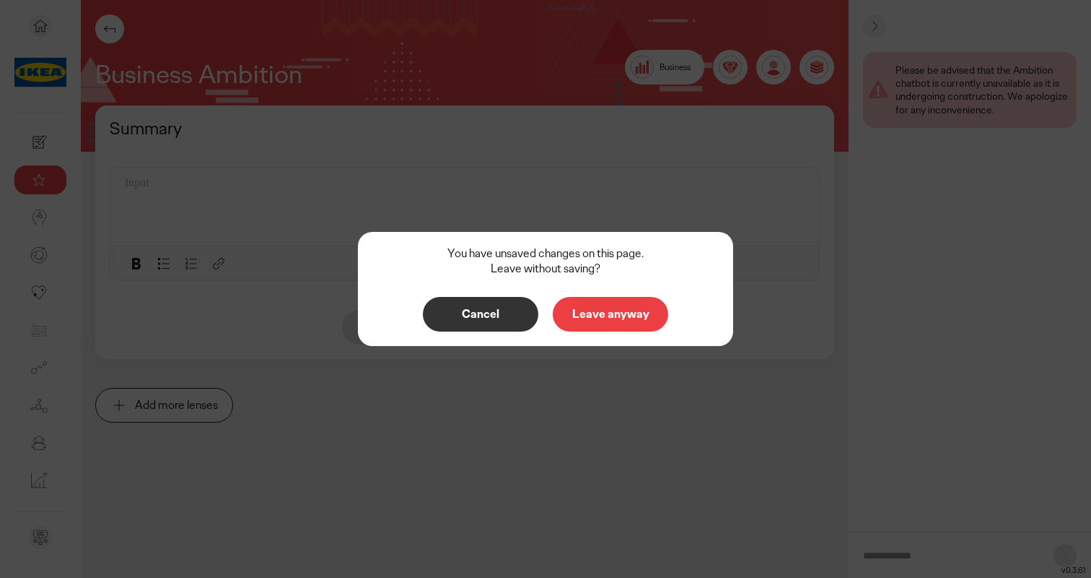
click at [569, 312] on p "Leave anyway" at bounding box center [610, 314] width 85 height 12
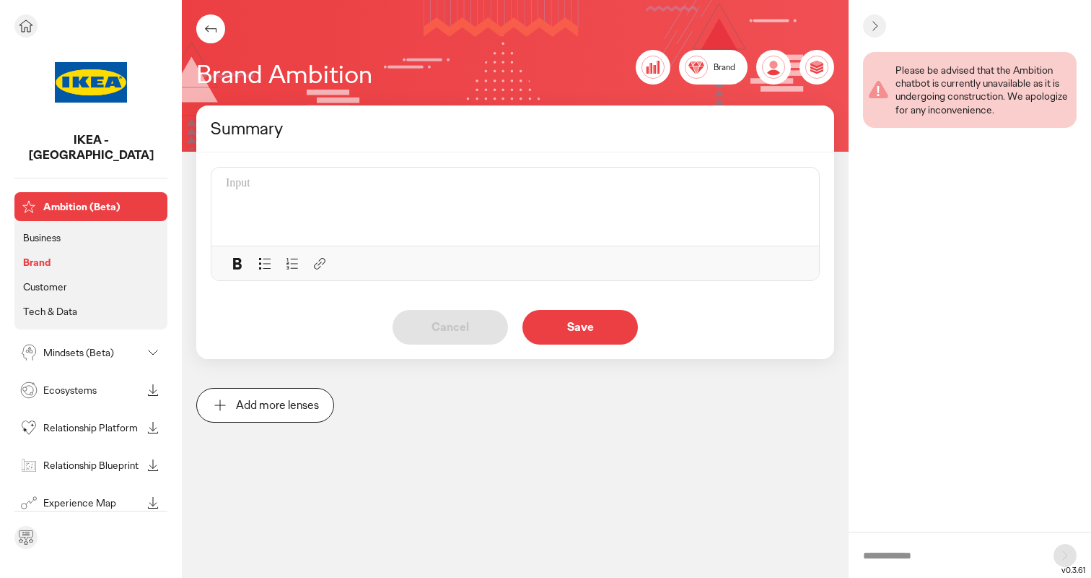
scroll to position [64, 0]
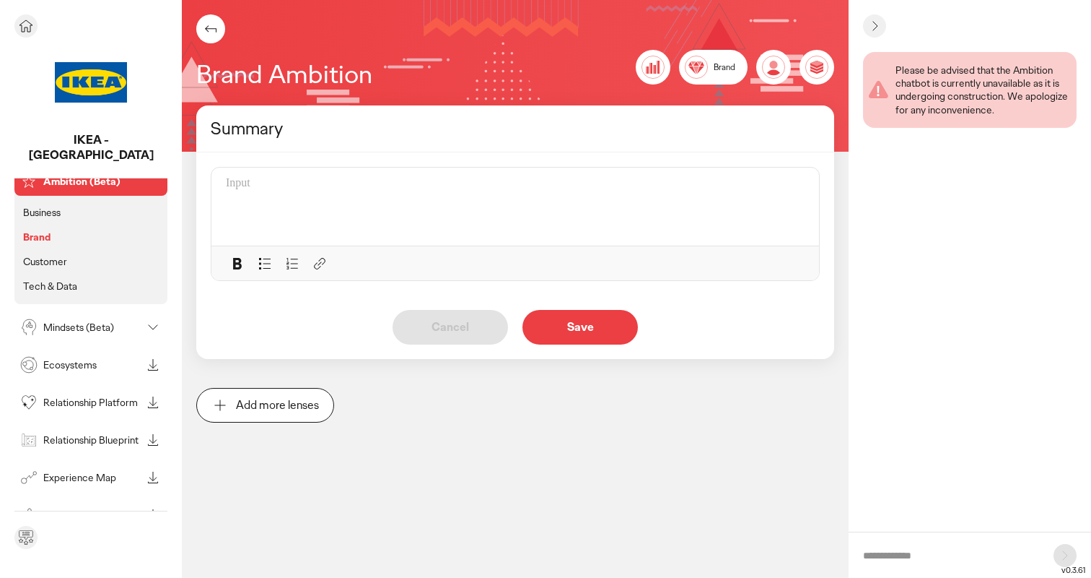
click at [31, 255] on p "Customer" at bounding box center [45, 261] width 44 height 13
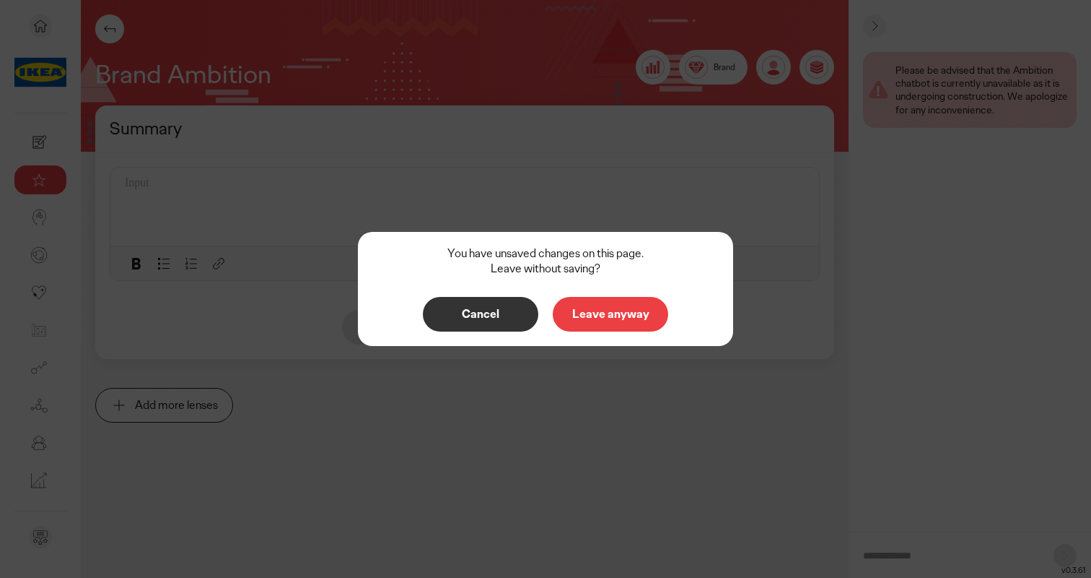
scroll to position [0, 0]
click at [617, 308] on p "Leave anyway" at bounding box center [610, 314] width 85 height 12
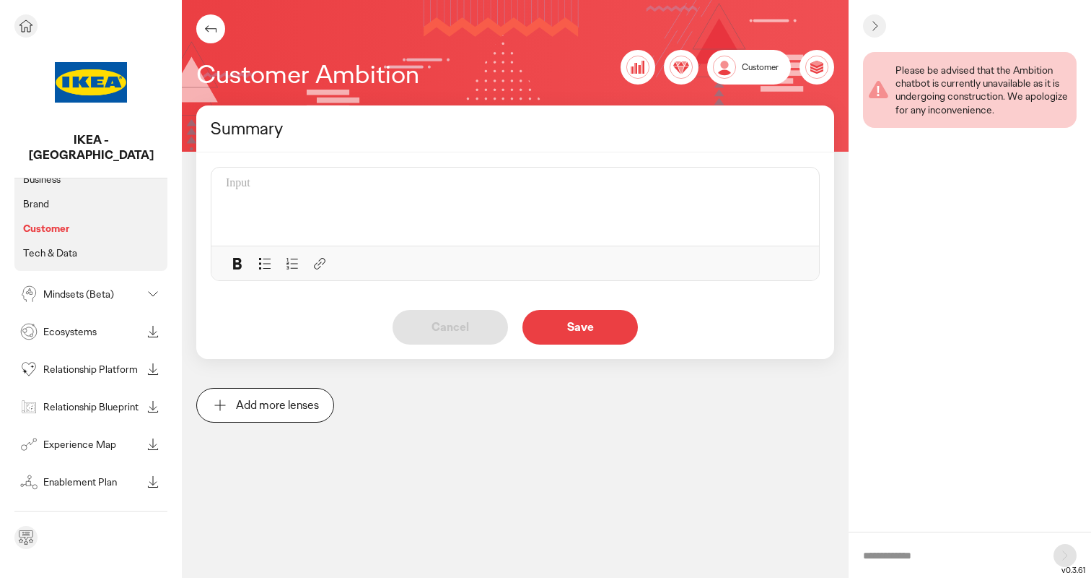
scroll to position [168, 0]
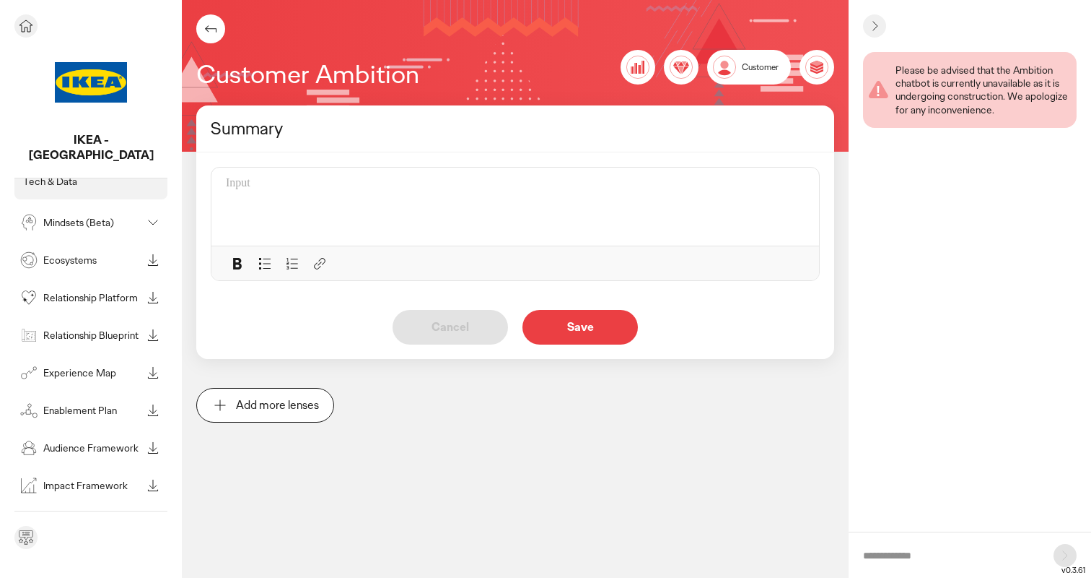
click at [97, 367] on p "Experience Map" at bounding box center [92, 372] width 98 height 10
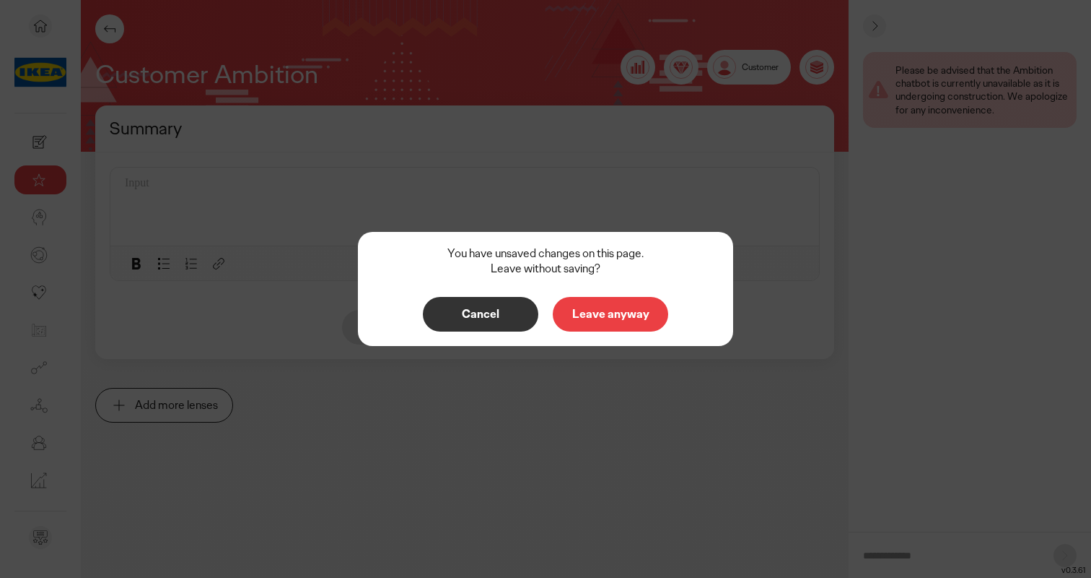
scroll to position [0, 0]
click at [621, 318] on p "Leave anyway" at bounding box center [610, 314] width 85 height 12
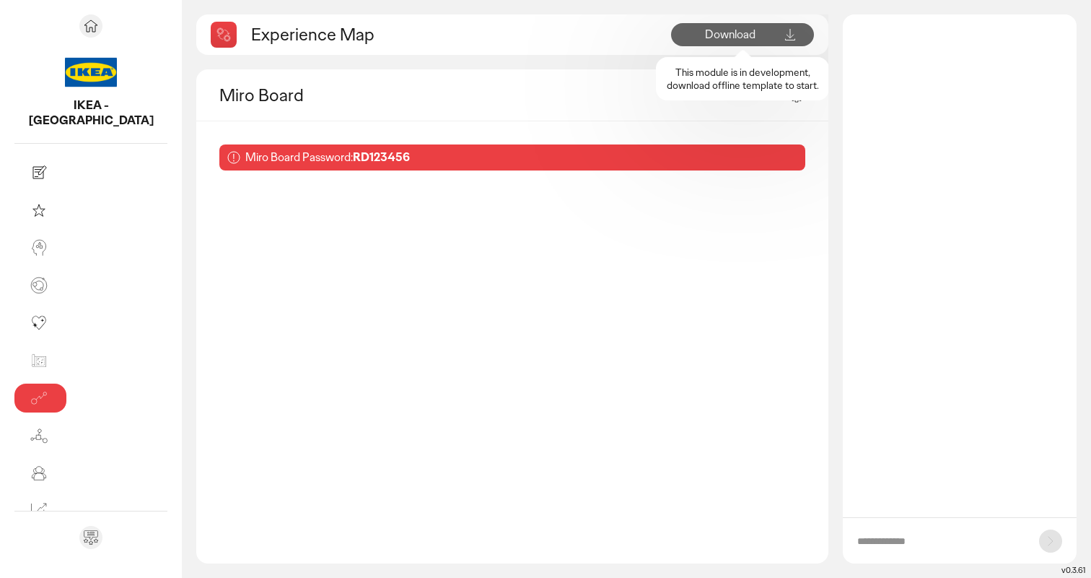
click at [744, 30] on span "Download" at bounding box center [730, 34] width 51 height 15
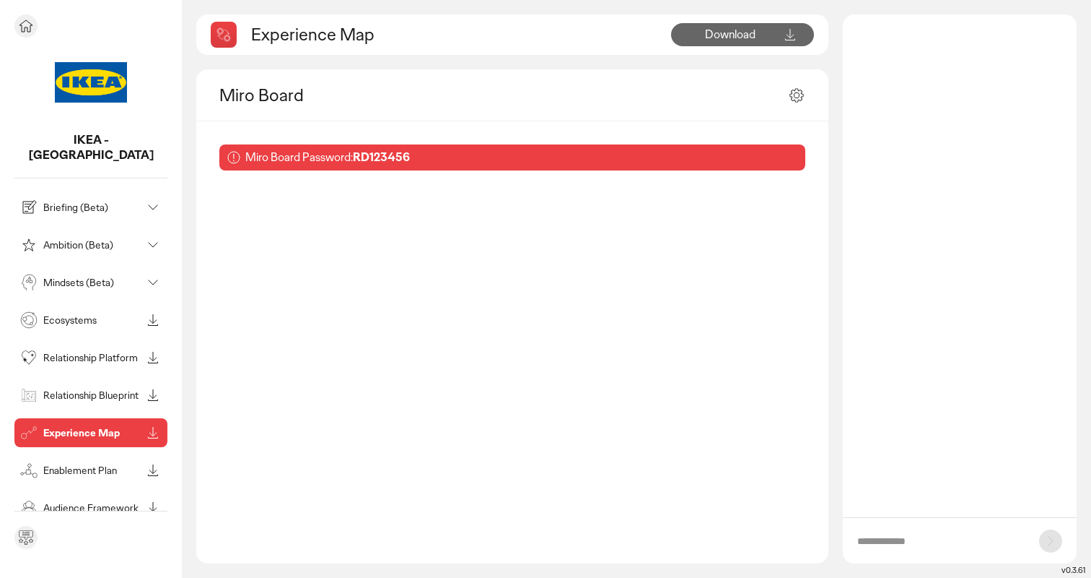
scroll to position [8, 0]
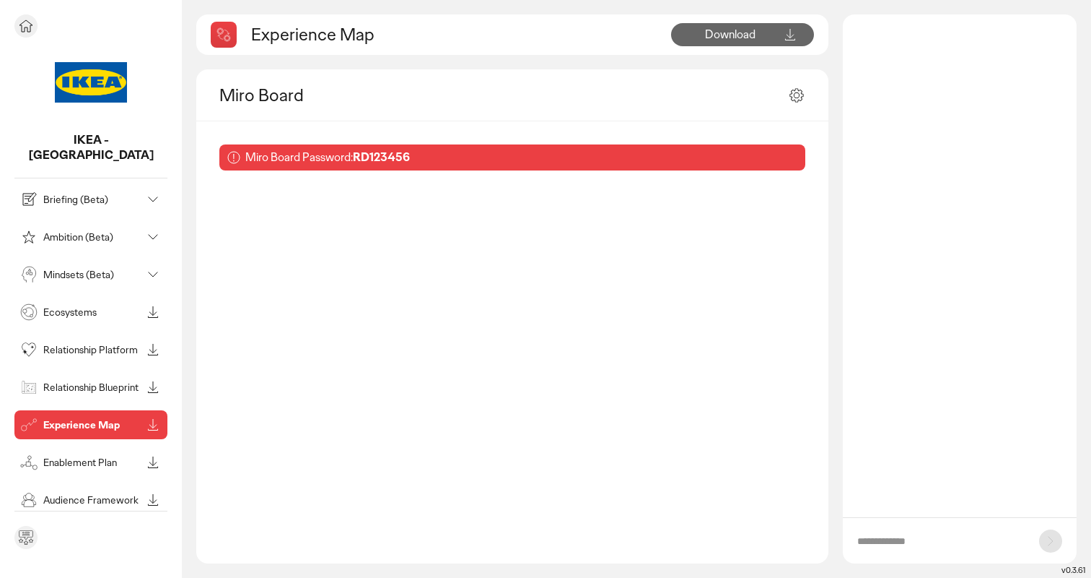
click at [83, 457] on p "Enablement Plan" at bounding box center [92, 462] width 98 height 10
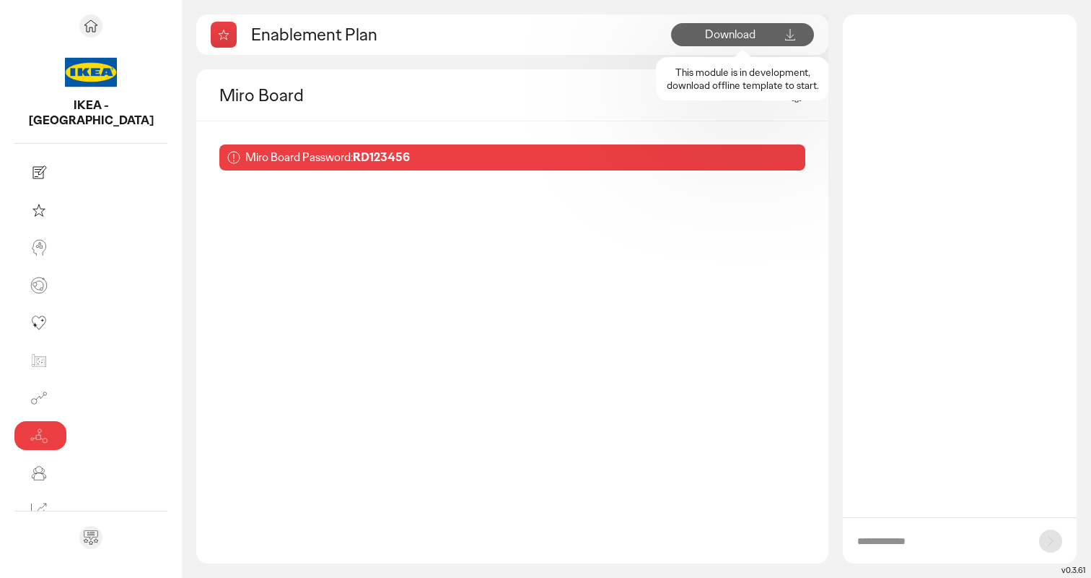
click at [726, 39] on span "Download" at bounding box center [730, 34] width 51 height 15
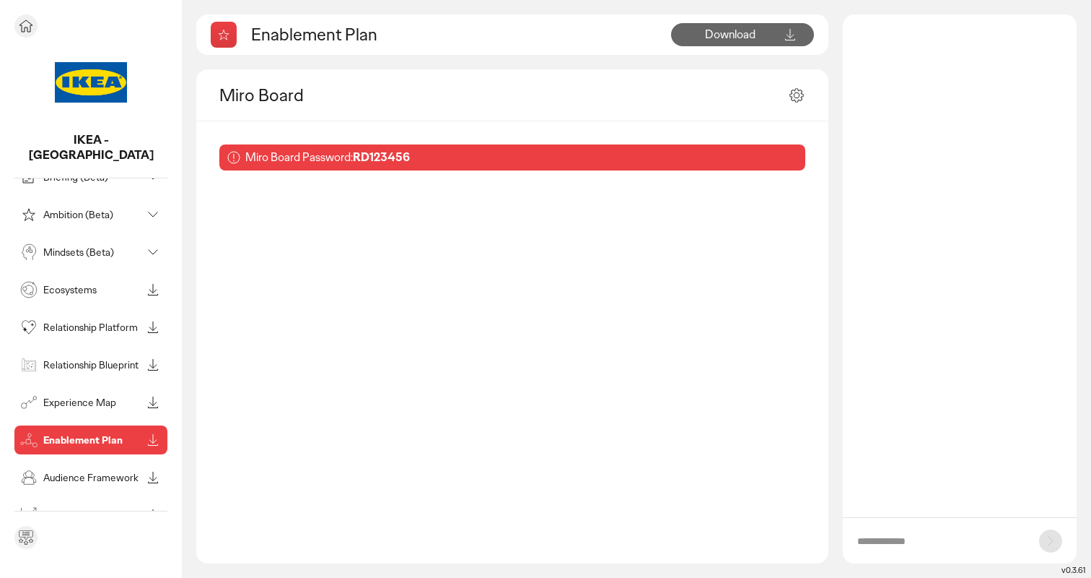
scroll to position [60, 0]
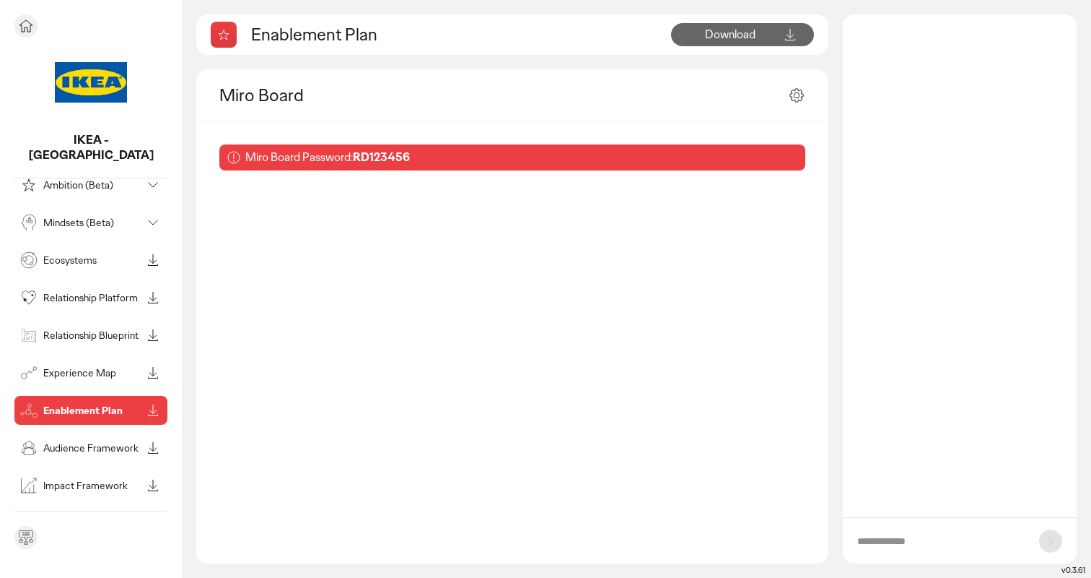
click at [88, 443] on p "Audience Framework" at bounding box center [92, 448] width 98 height 10
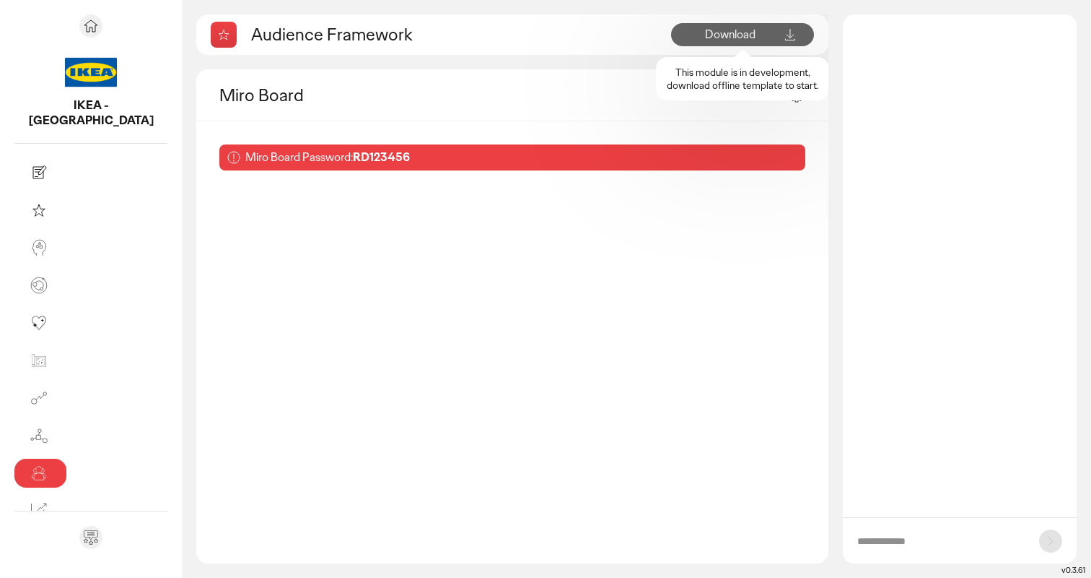
click at [748, 35] on span "Download" at bounding box center [730, 34] width 51 height 15
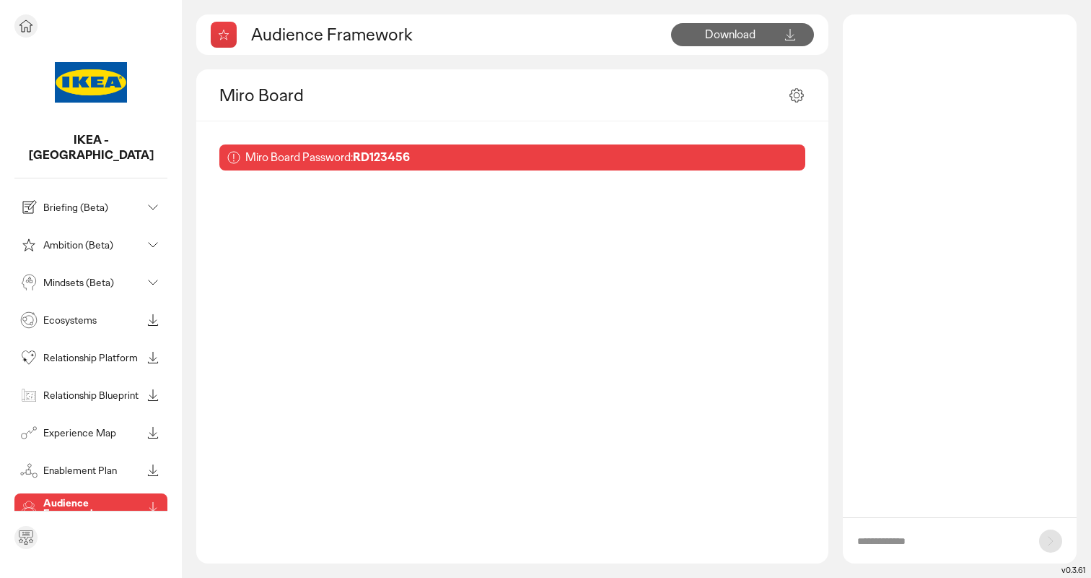
scroll to position [60, 0]
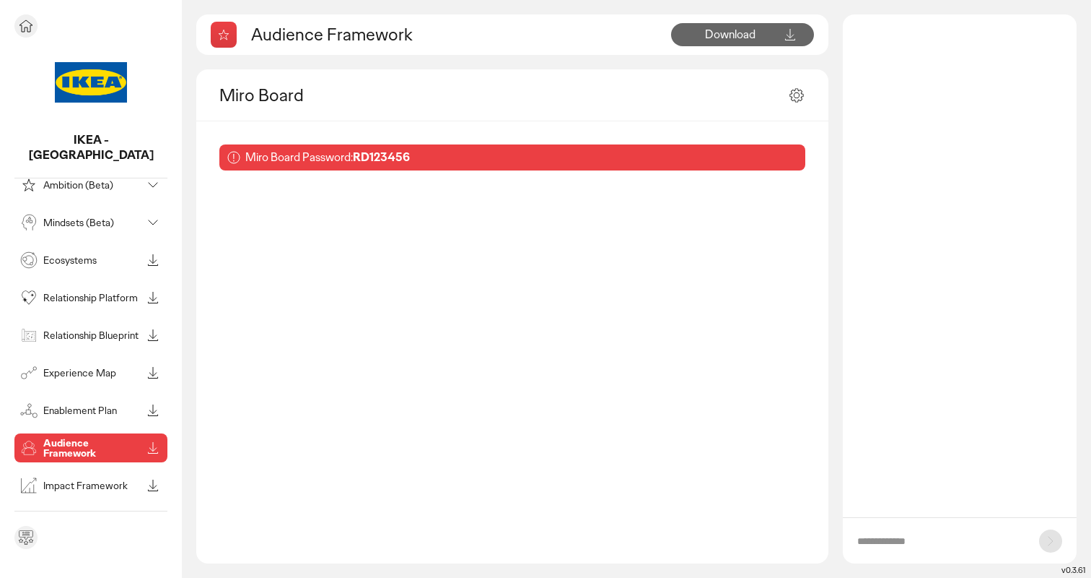
click at [82, 480] on p "Impact Framework" at bounding box center [92, 485] width 98 height 10
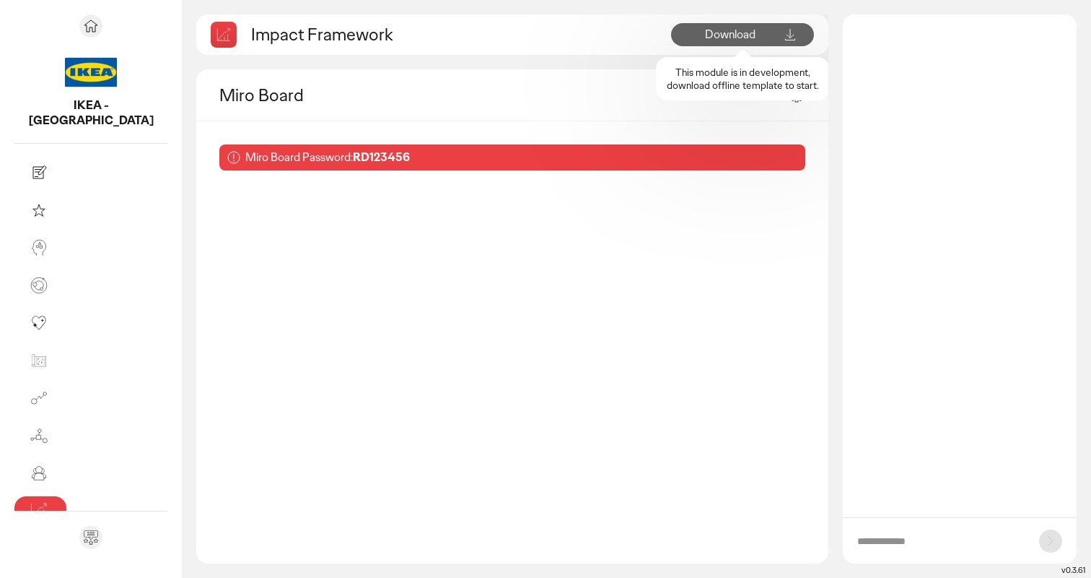
click at [739, 41] on span "Download" at bounding box center [730, 34] width 51 height 15
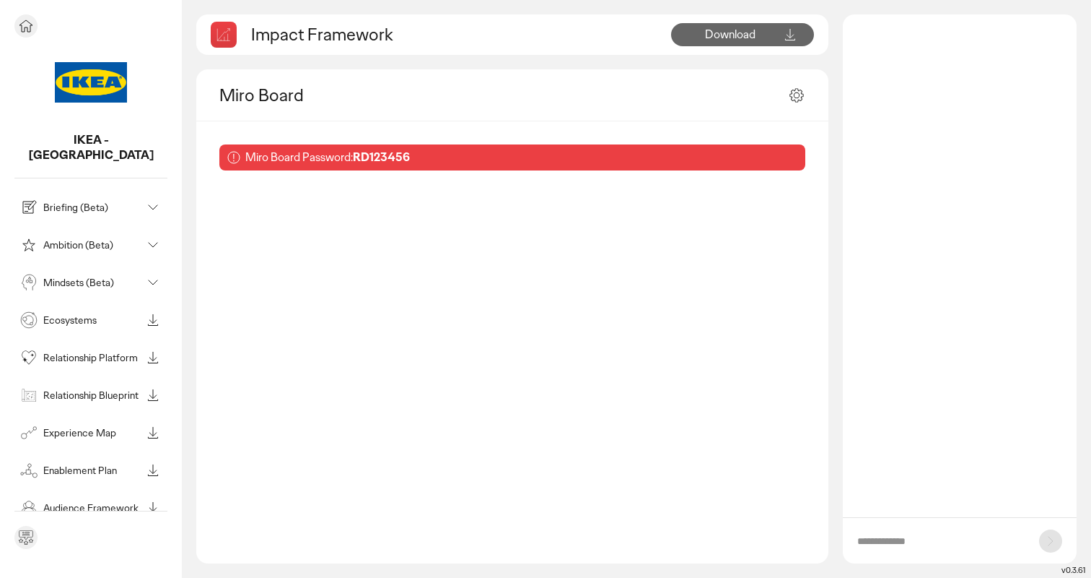
click at [82, 271] on div "Mindsets (Beta)" at bounding box center [79, 282] width 124 height 23
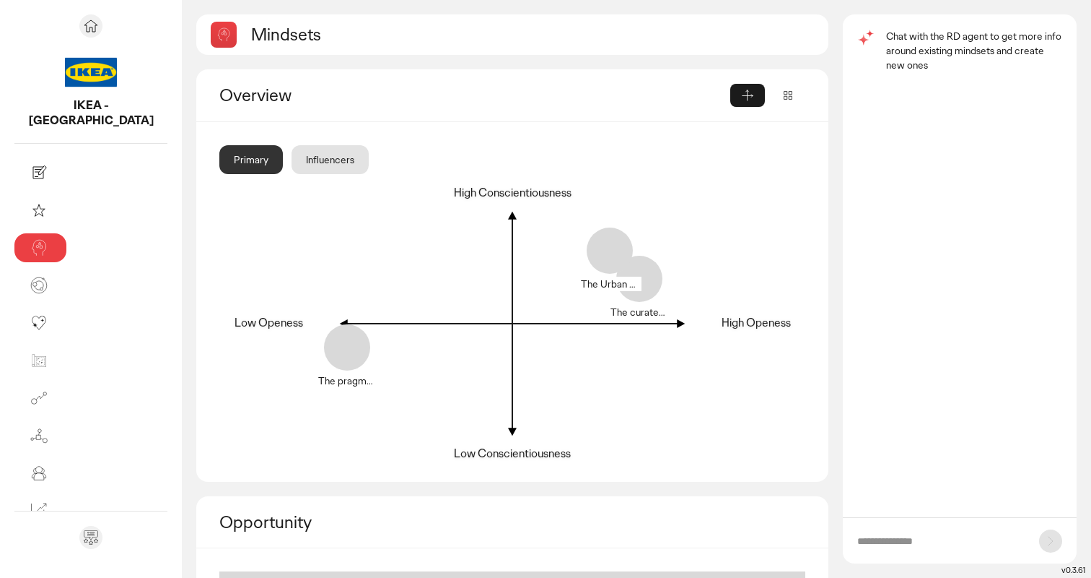
scroll to position [83, 0]
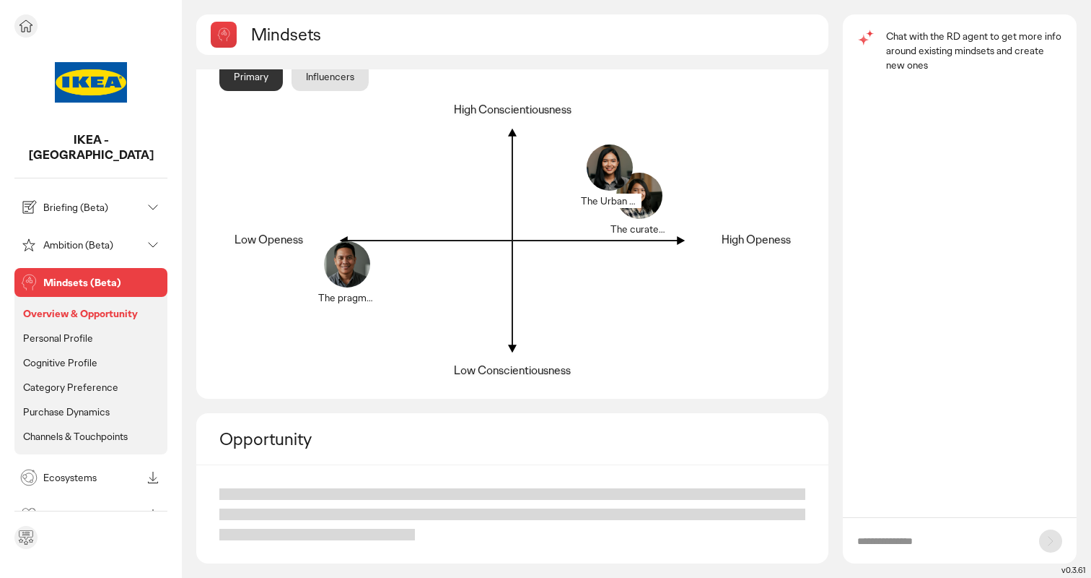
click at [61, 331] on p "Personal Profile" at bounding box center [58, 337] width 70 height 13
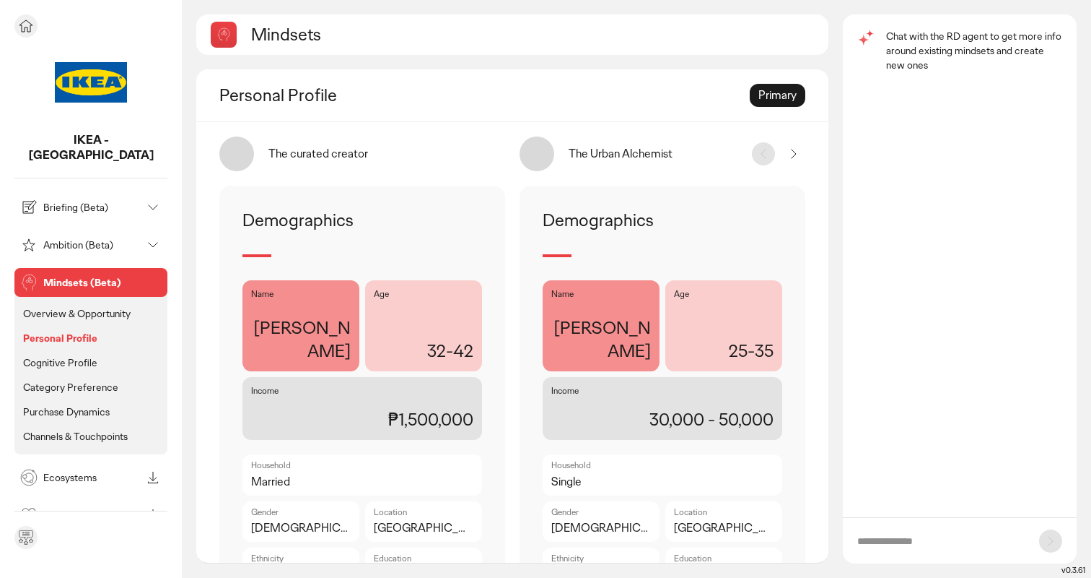
click at [62, 356] on p "Cognitive Profile" at bounding box center [60, 362] width 74 height 13
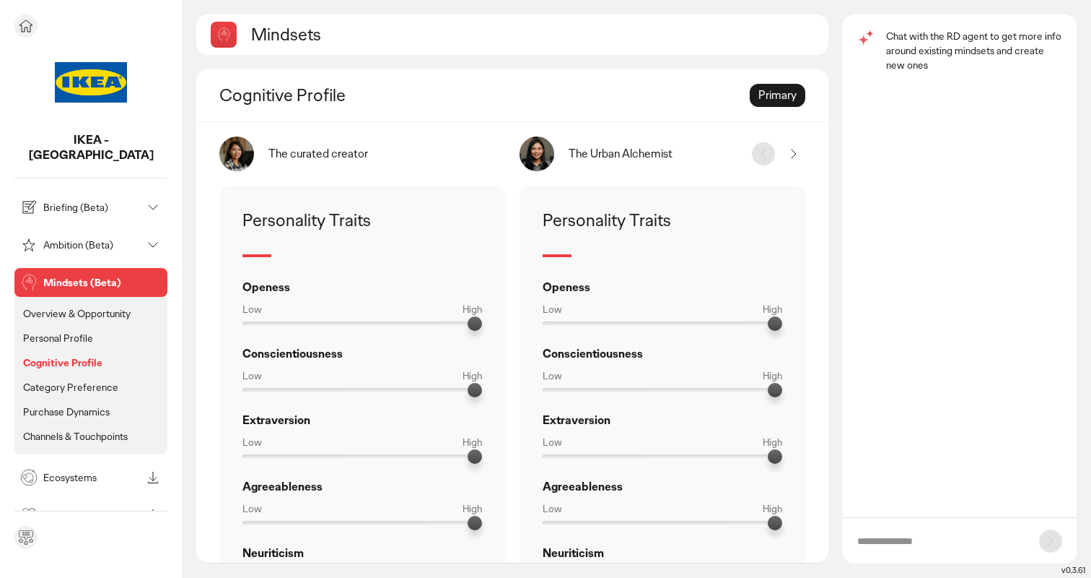
click at [69, 380] on p "Category Preference" at bounding box center [70, 386] width 95 height 13
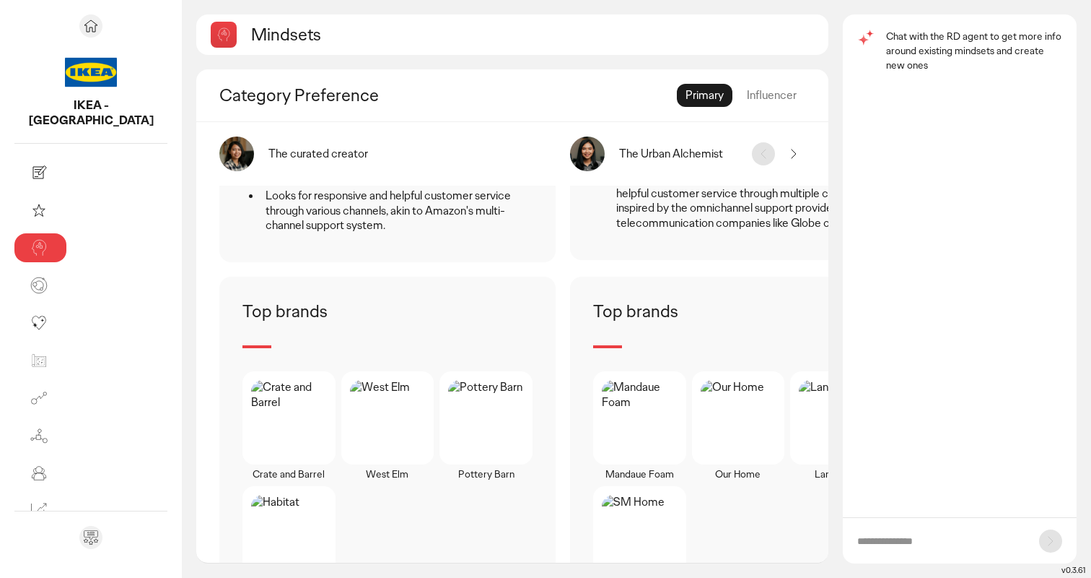
scroll to position [1419, 0]
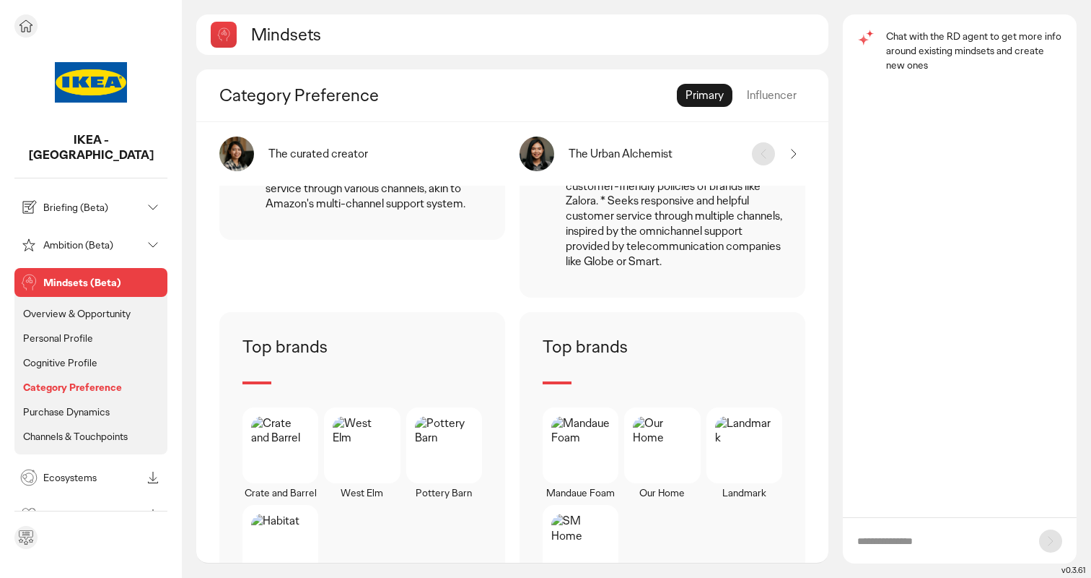
click at [63, 430] on p "Channels & Touchpoints" at bounding box center [75, 436] width 105 height 13
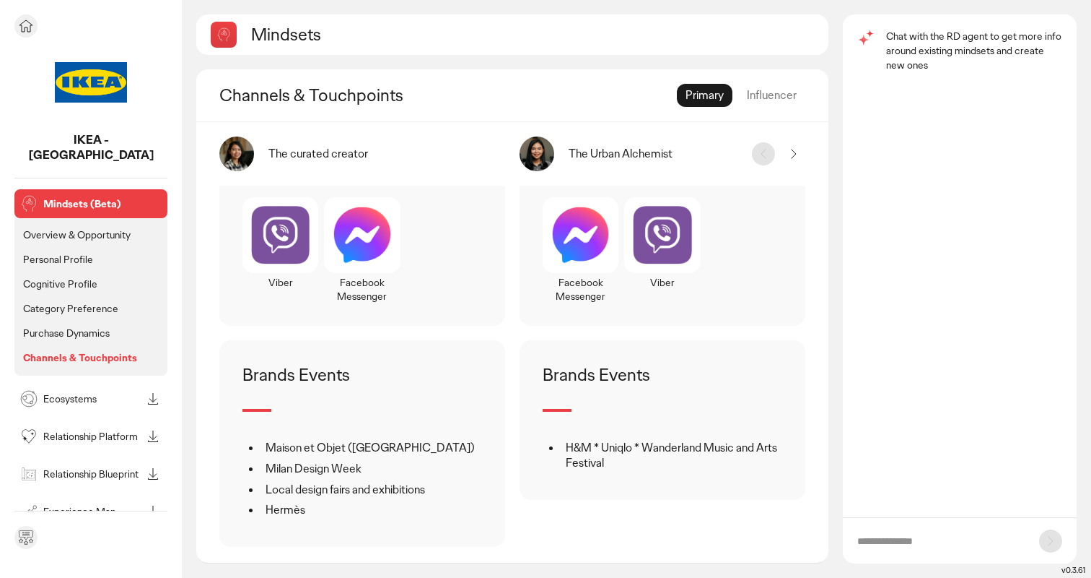
scroll to position [132, 0]
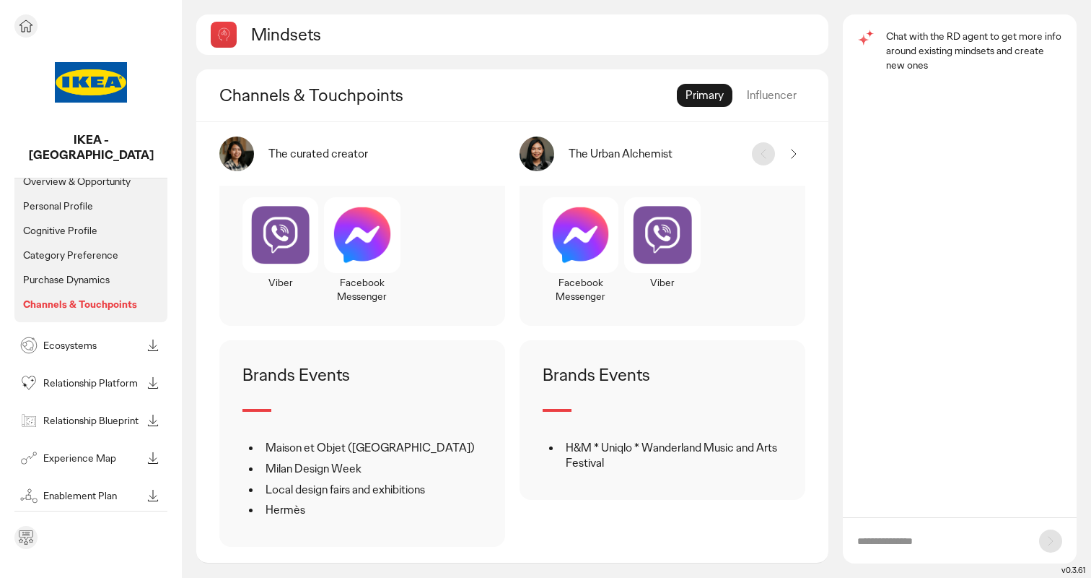
click at [63, 273] on p "Purchase Dynamics" at bounding box center [66, 279] width 87 height 13
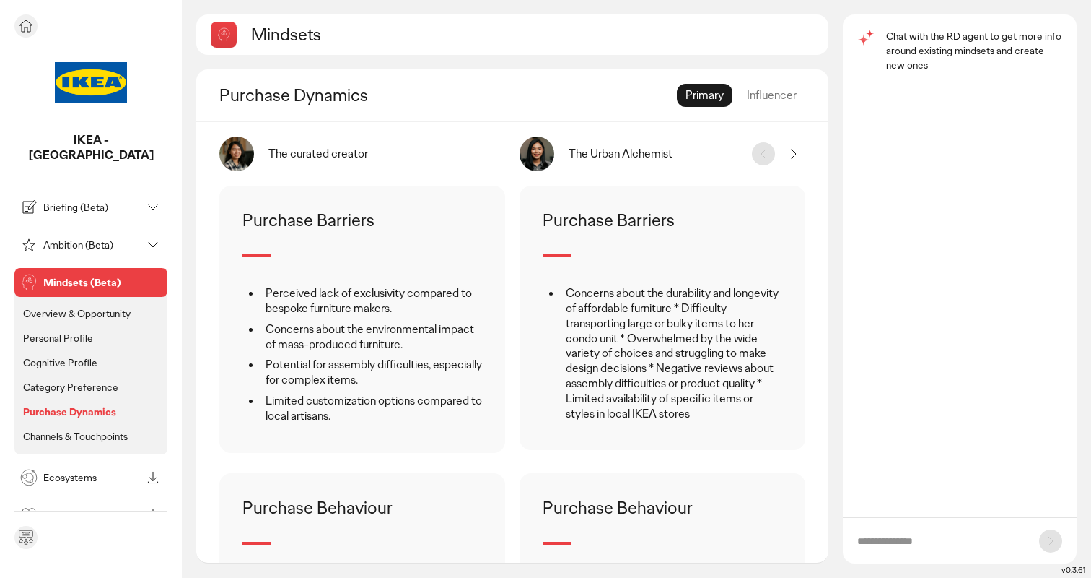
click at [61, 356] on p "Cognitive Profile" at bounding box center [60, 362] width 74 height 13
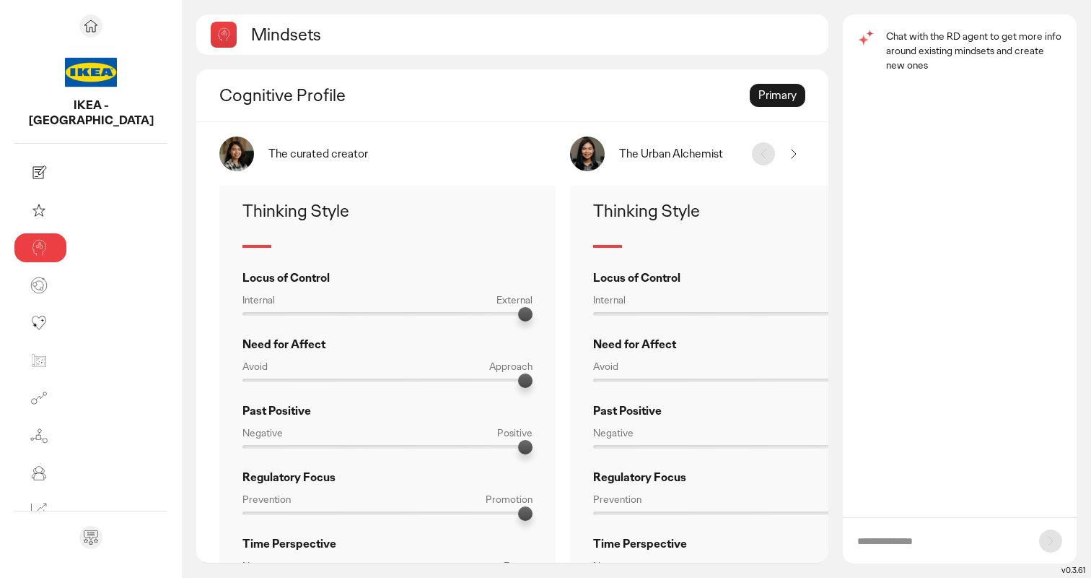
scroll to position [489, 0]
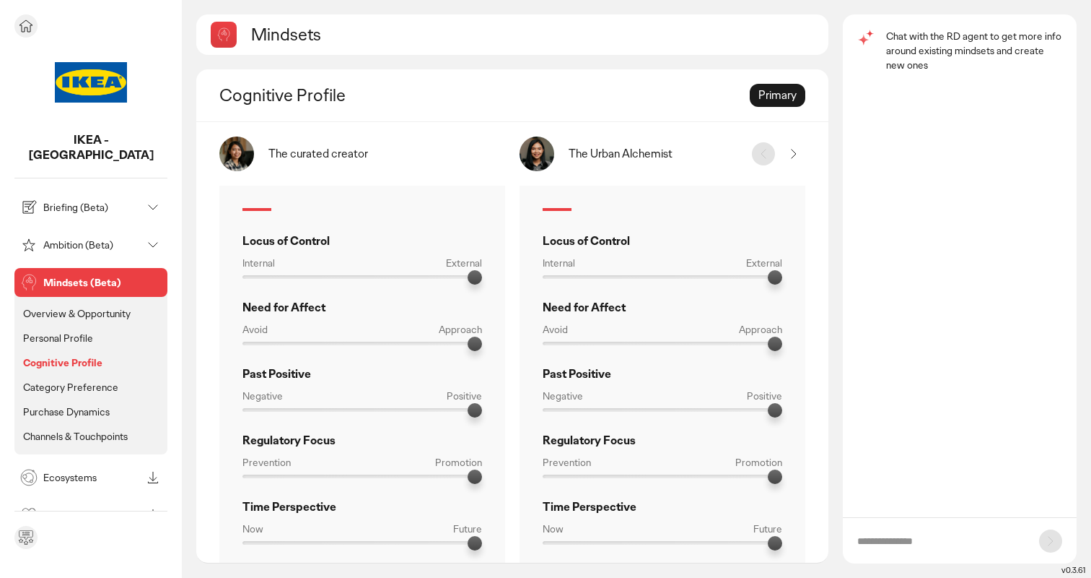
click at [92, 307] on p "Overview & Opportunity" at bounding box center [77, 313] width 108 height 13
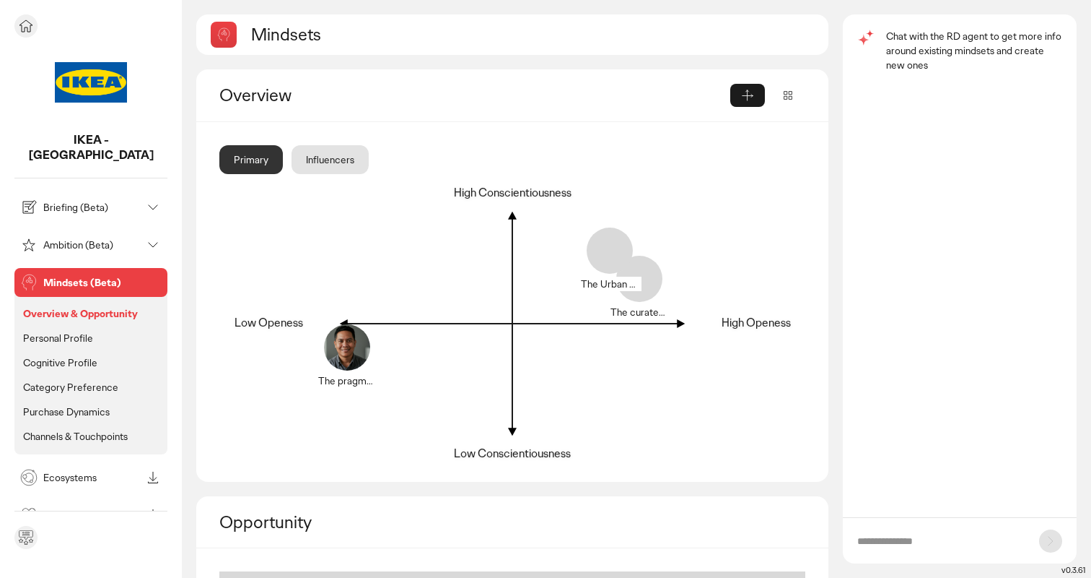
click at [89, 331] on p "Personal Profile" at bounding box center [58, 337] width 70 height 13
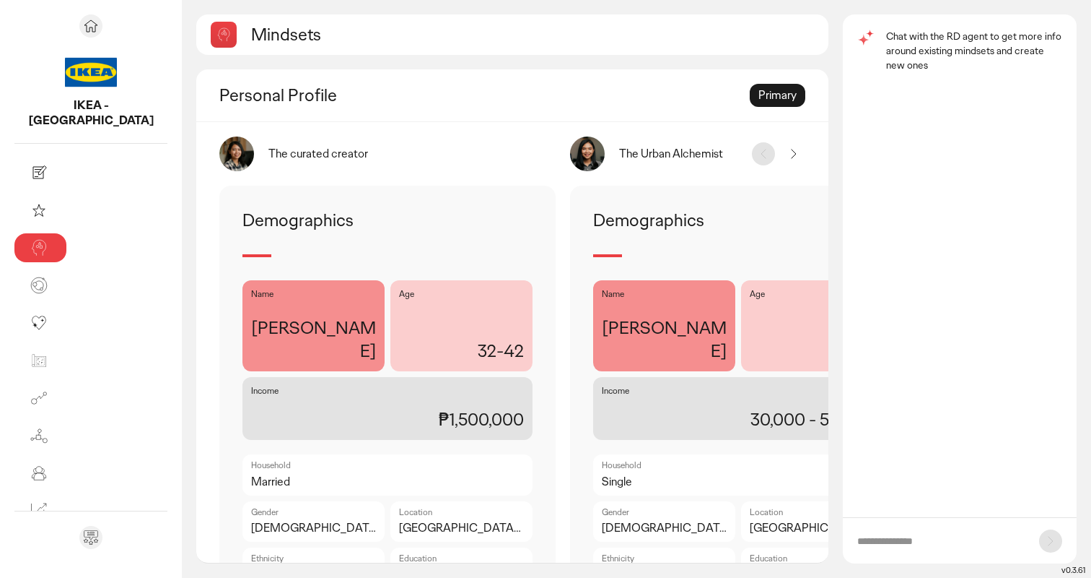
scroll to position [16, 0]
